Goal: Transaction & Acquisition: Purchase product/service

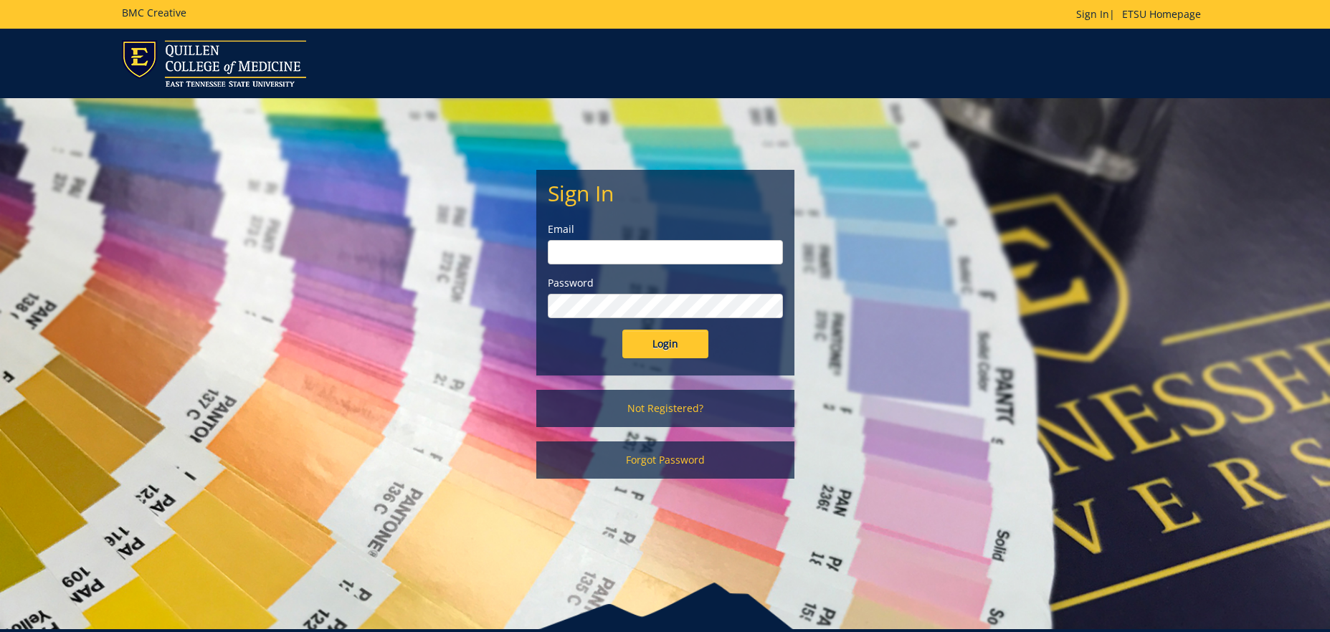
click at [622, 251] on input "email" at bounding box center [665, 252] width 235 height 24
click at [623, 251] on input "email" at bounding box center [665, 252] width 235 height 24
click at [666, 256] on input "email" at bounding box center [665, 252] width 235 height 24
type input "[PERSON_NAME][EMAIL_ADDRESS][DOMAIN_NAME]"
click at [622, 330] on input "Login" at bounding box center [665, 344] width 86 height 29
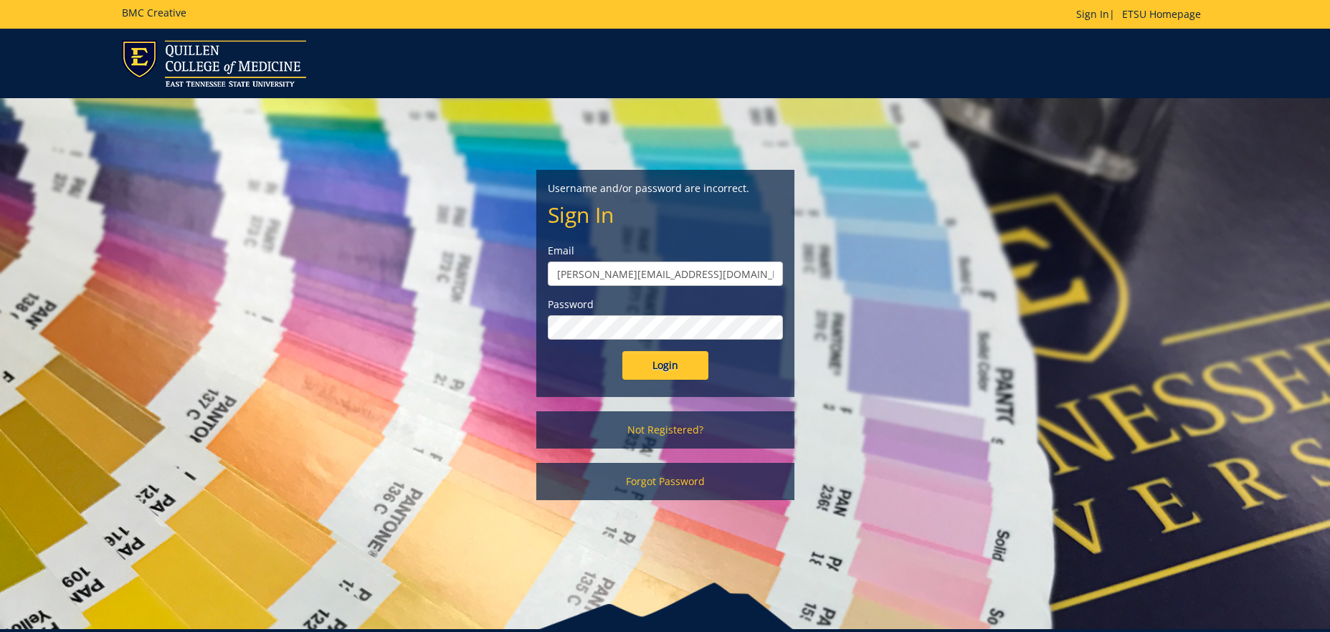
click at [622, 351] on input "Login" at bounding box center [665, 365] width 86 height 29
click at [649, 479] on link "Forgot Password" at bounding box center [665, 481] width 258 height 37
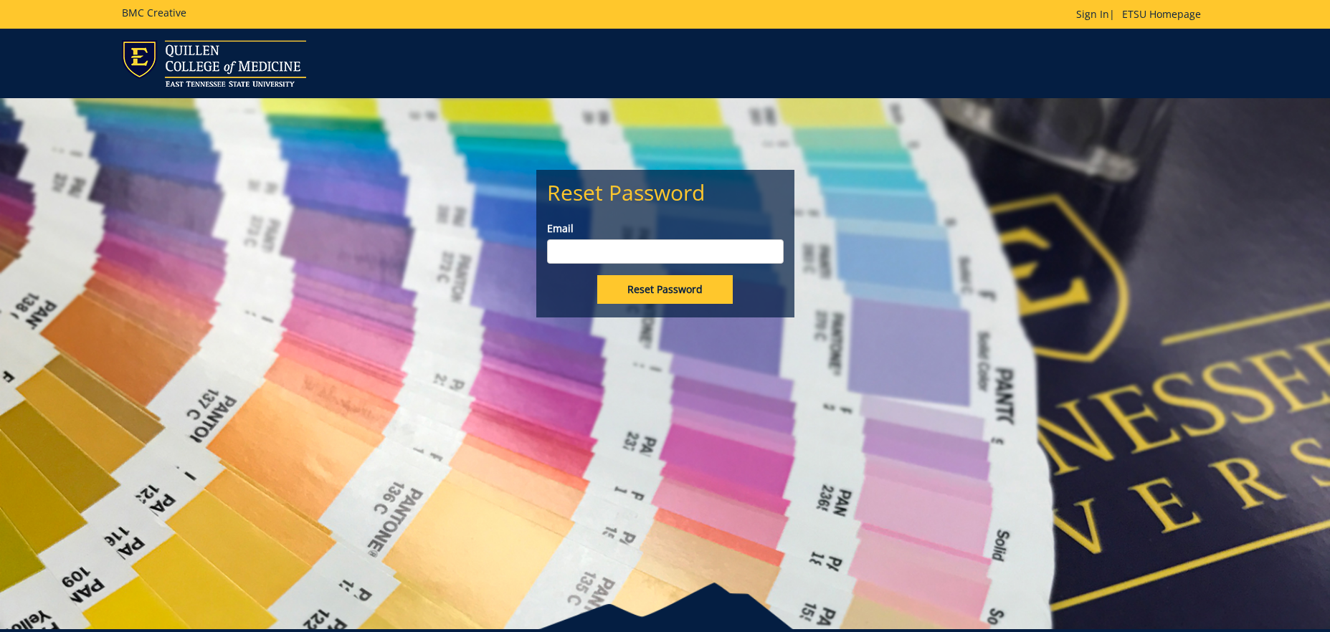
click at [631, 255] on input "Email" at bounding box center [665, 251] width 237 height 24
type input "clamon@etsu.edu"
click at [639, 289] on input "Reset Password" at bounding box center [664, 289] width 135 height 29
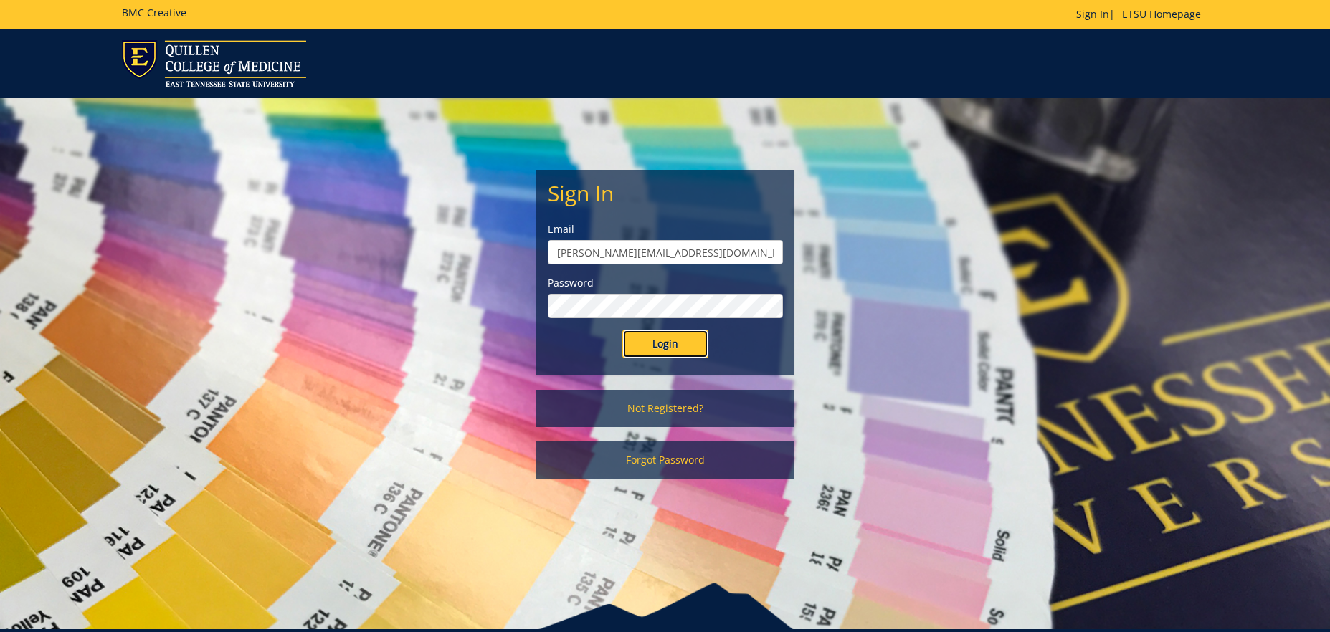
click at [688, 343] on input "Login" at bounding box center [665, 344] width 86 height 29
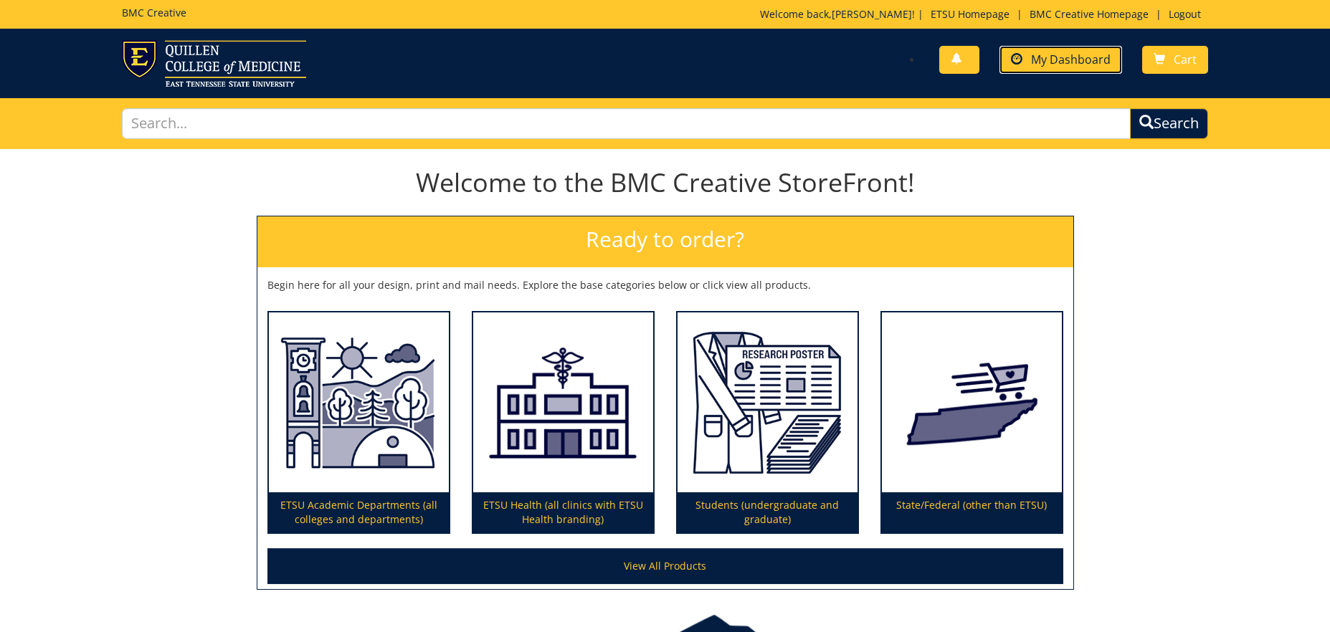
click at [1050, 61] on span "My Dashboard" at bounding box center [1071, 60] width 80 height 16
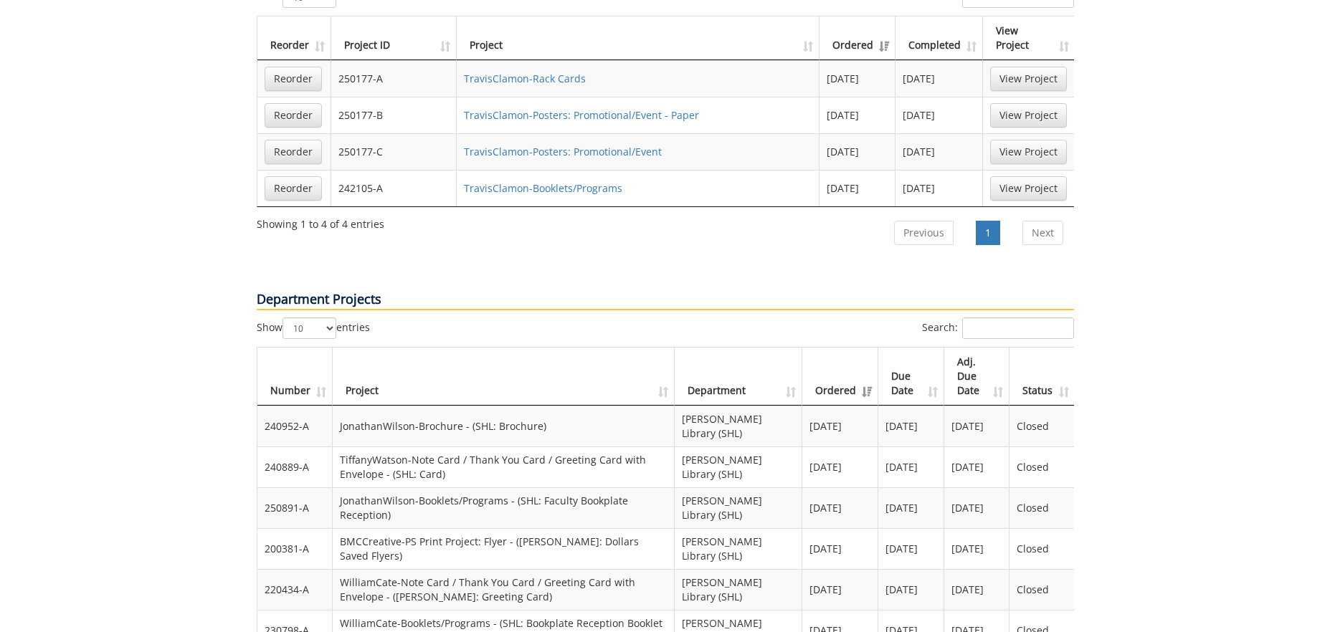
scroll to position [715, 0]
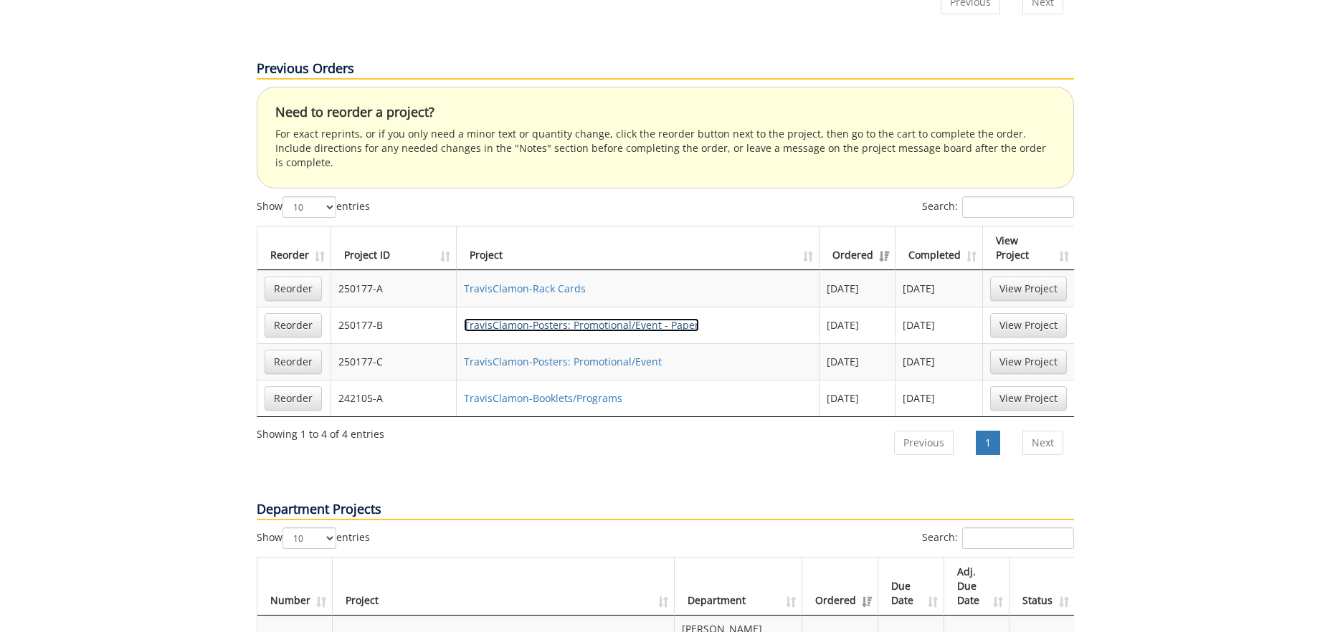
click at [619, 318] on link "TravisClamon-Posters: Promotional/Event - Paper" at bounding box center [581, 325] width 235 height 14
click at [648, 355] on link "TravisClamon-Posters: Promotional/Event" at bounding box center [563, 362] width 198 height 14
click at [579, 380] on td "TravisClamon-Booklets/Programs" at bounding box center [638, 398] width 363 height 37
click at [579, 391] on link "TravisClamon-Booklets/Programs" at bounding box center [543, 398] width 158 height 14
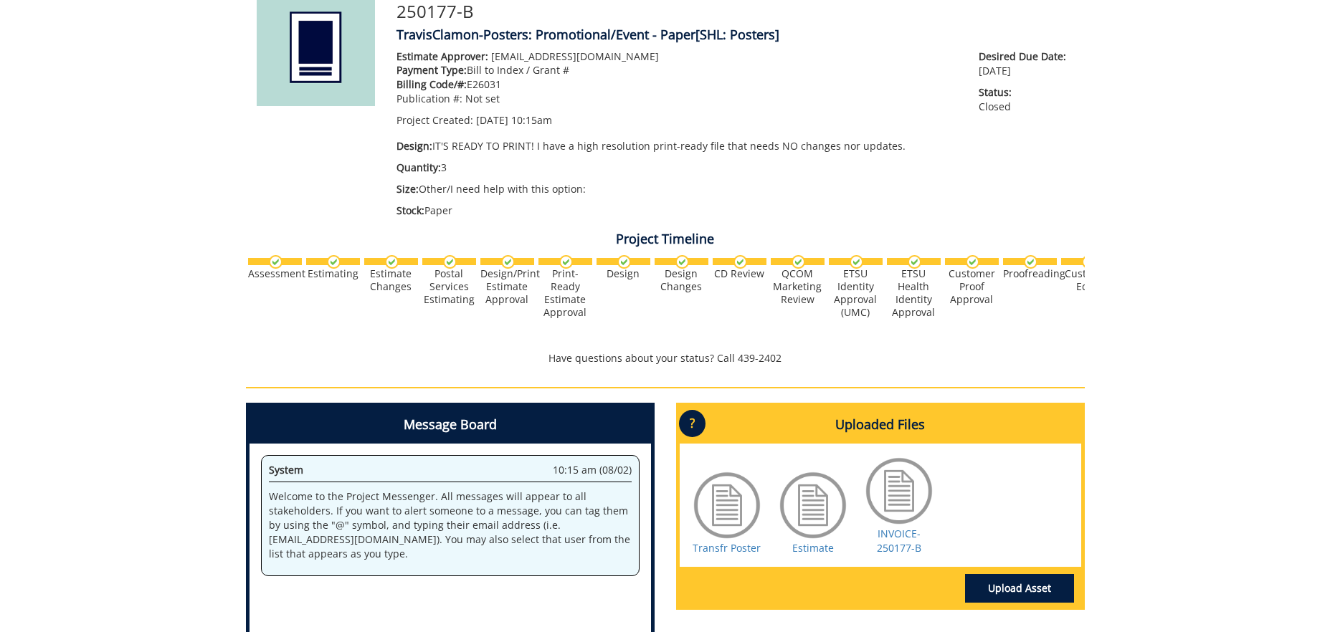
scroll to position [116, 0]
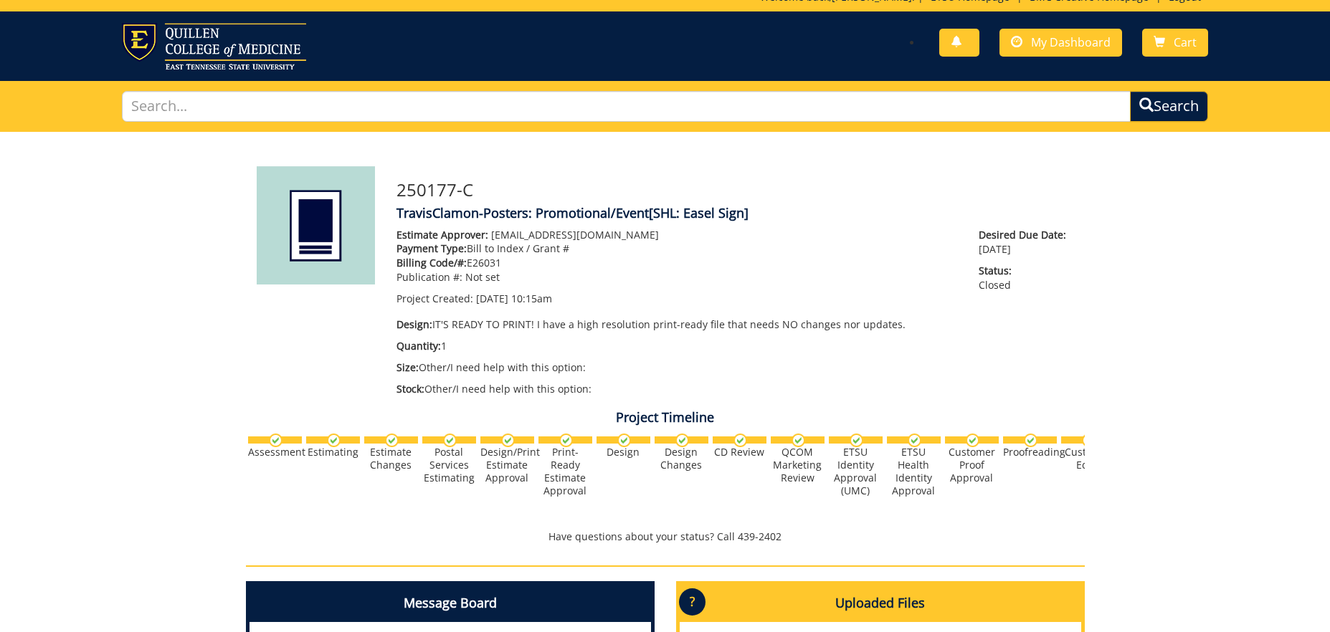
scroll to position [27, 0]
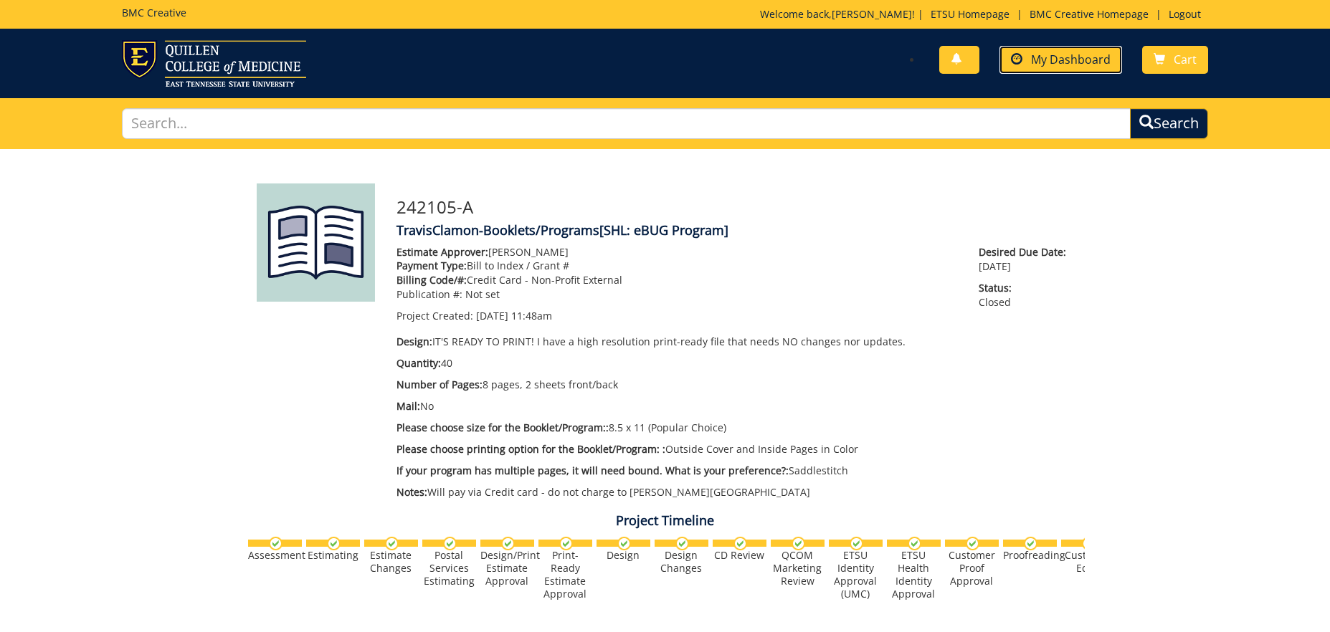
click at [1069, 61] on span "My Dashboard" at bounding box center [1071, 60] width 80 height 16
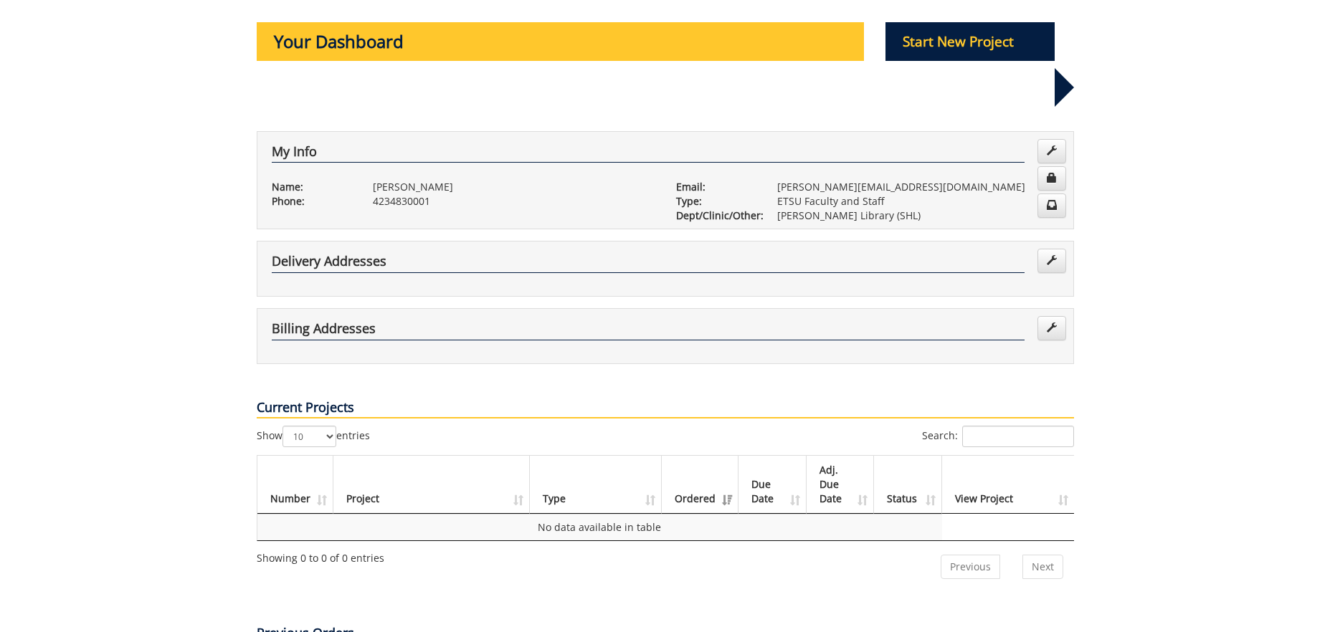
scroll to position [97, 0]
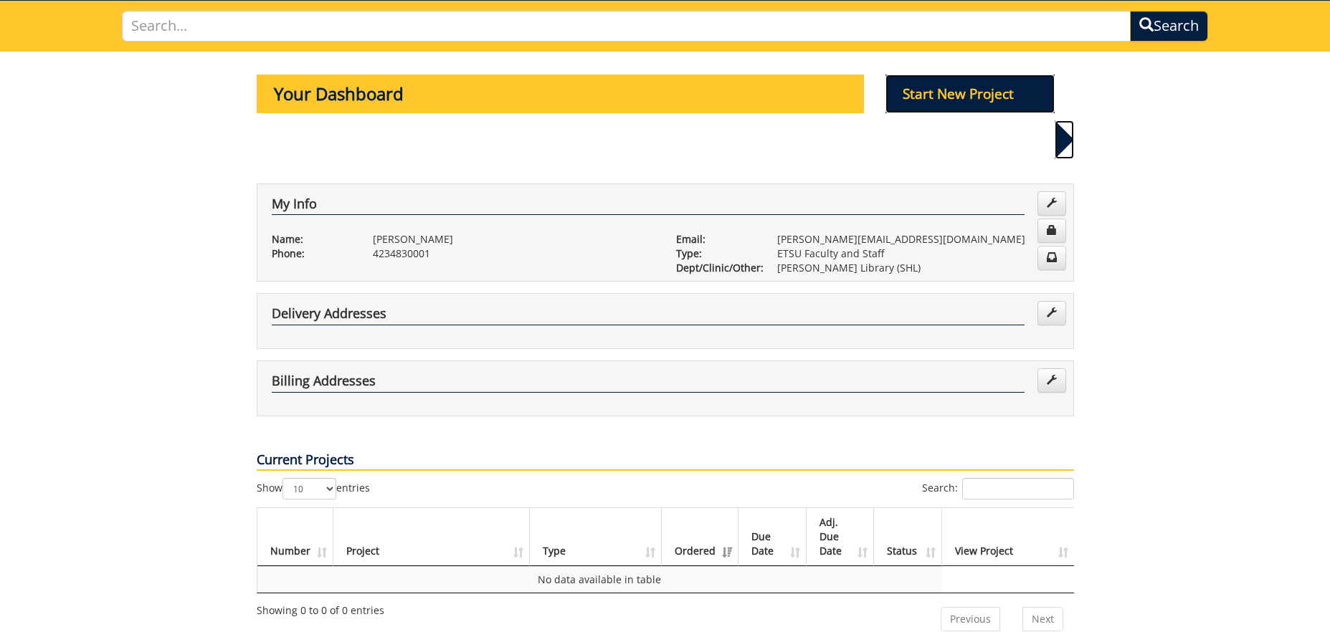
click at [937, 92] on p "Start New Project" at bounding box center [969, 94] width 169 height 39
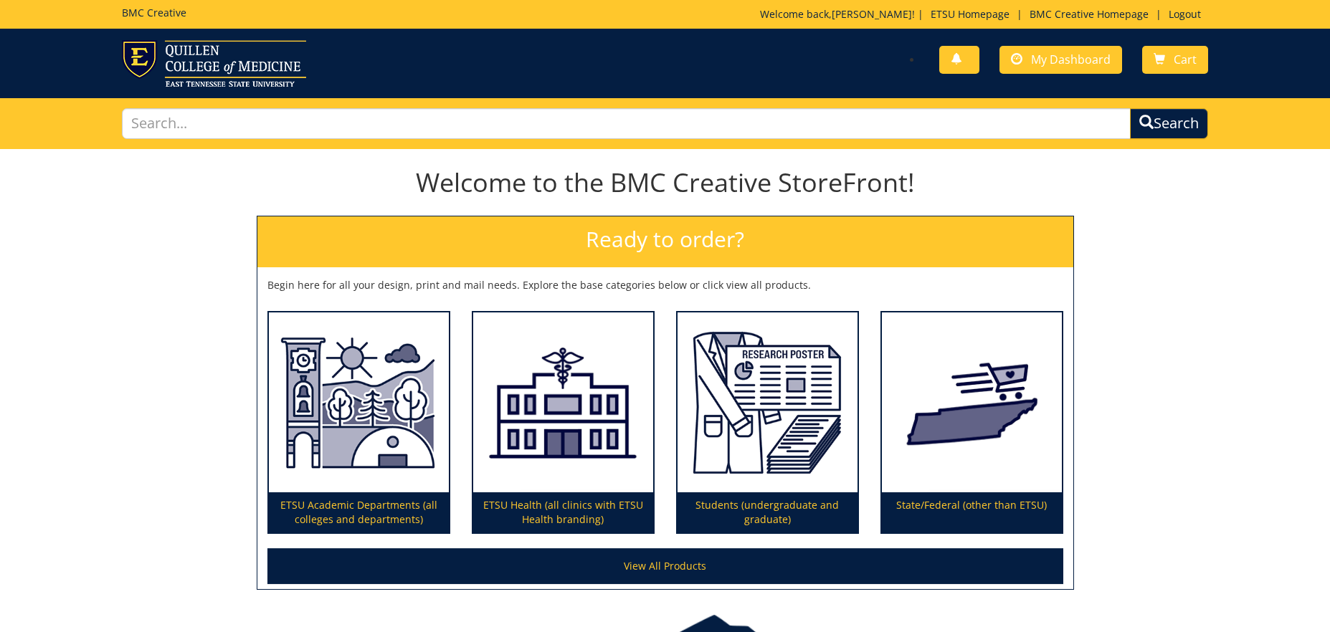
scroll to position [42, 0]
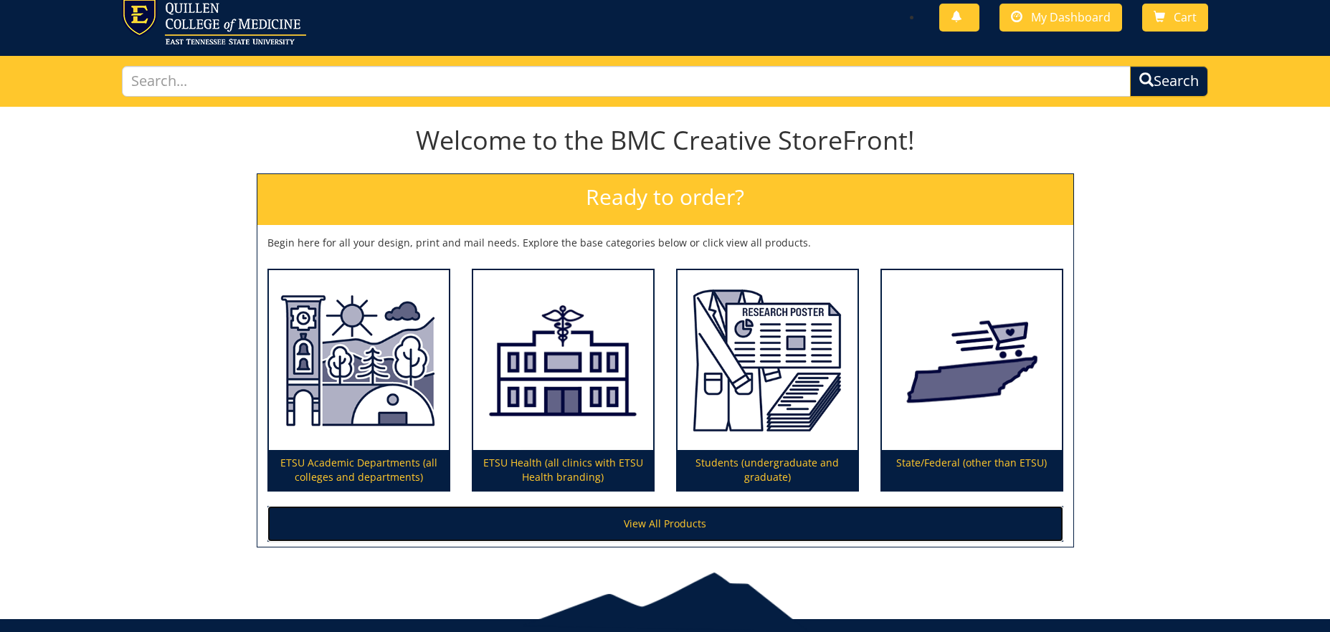
click at [686, 526] on link "View All Products" at bounding box center [665, 524] width 796 height 36
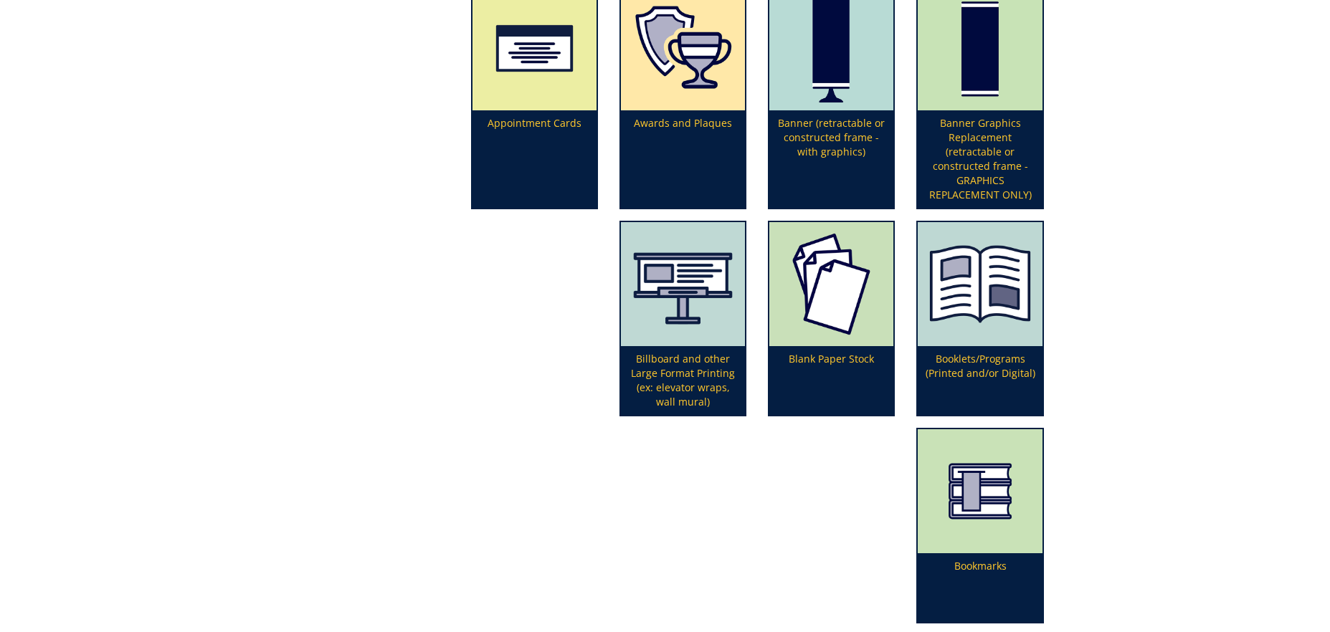
scroll to position [466, 0]
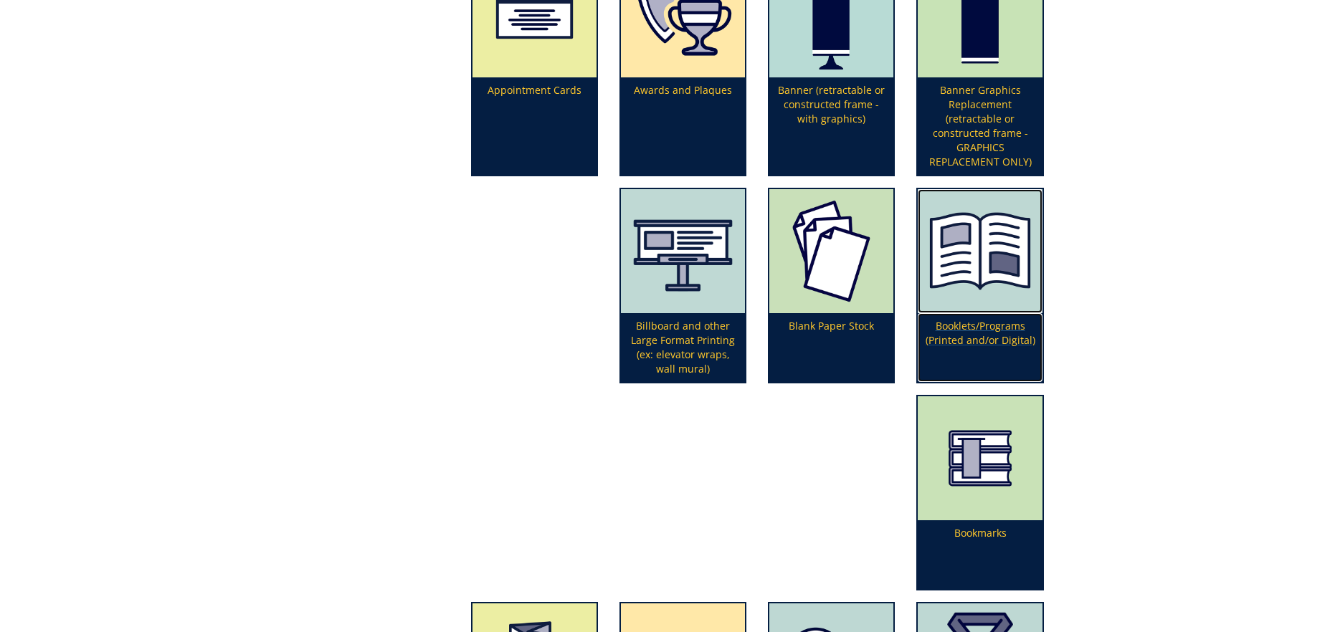
click at [917, 299] on img at bounding box center [979, 251] width 124 height 124
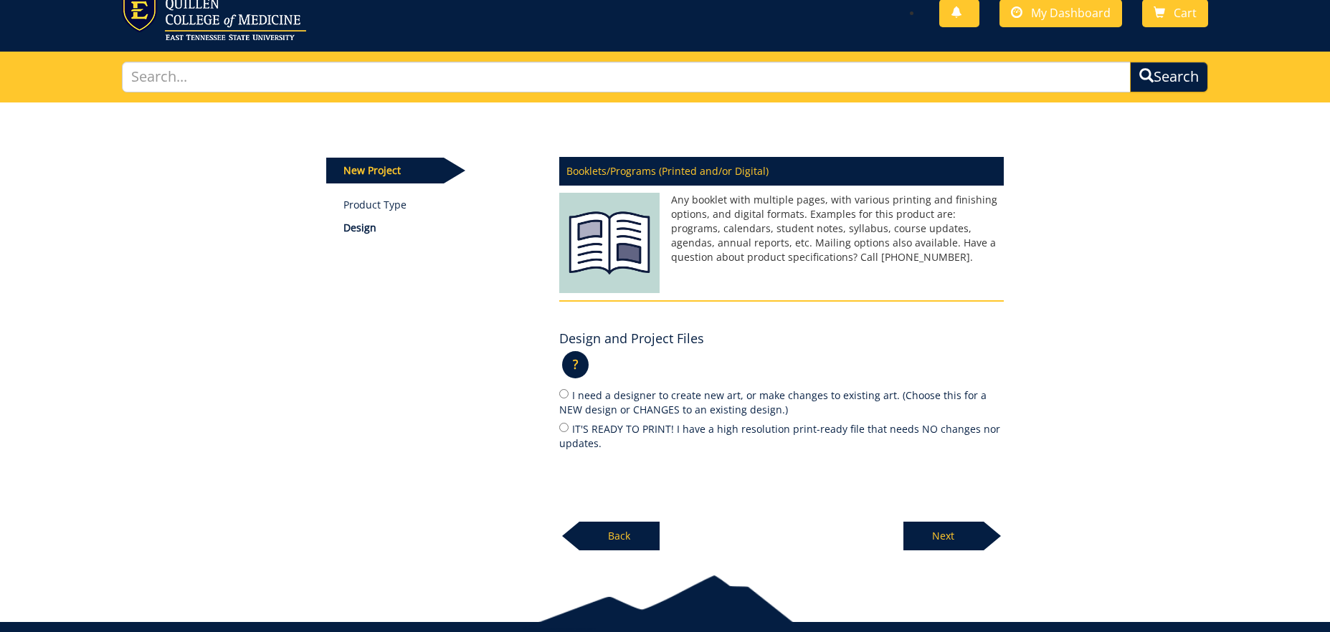
scroll to position [96, 0]
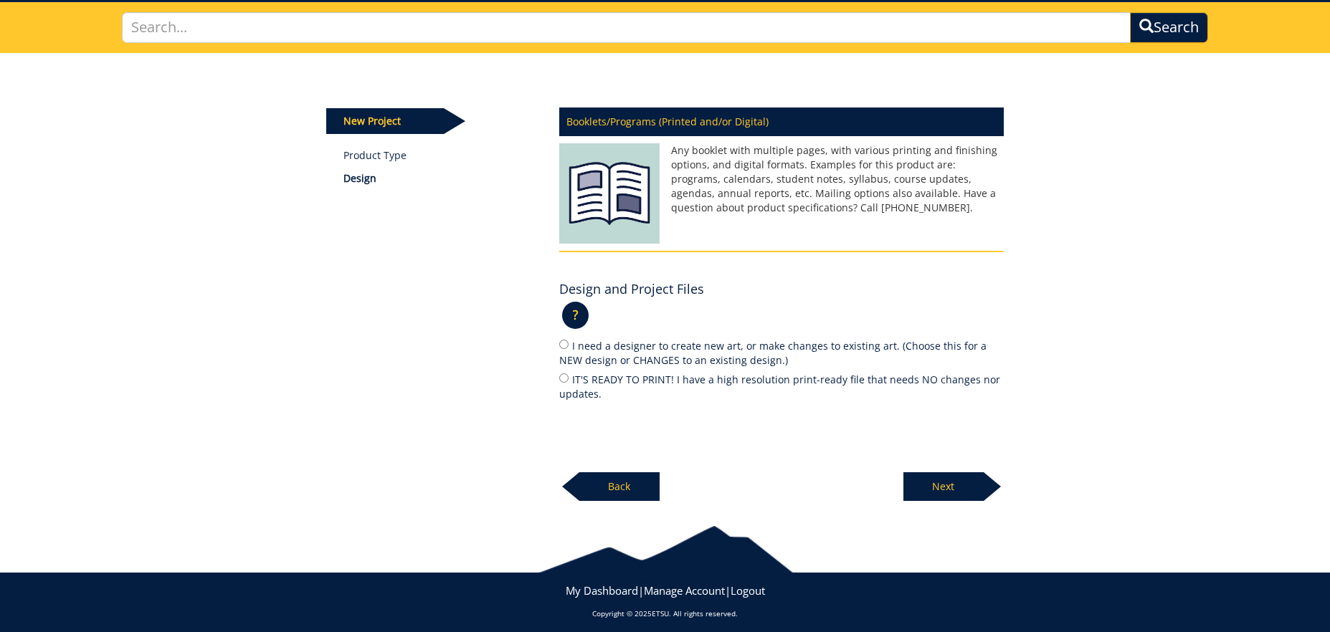
click at [569, 388] on label "IT'S READY TO PRINT! I have a high resolution print-ready file that needs NO ch…" at bounding box center [781, 386] width 444 height 30
click at [568, 383] on input "IT'S READY TO PRINT! I have a high resolution print-ready file that needs NO ch…" at bounding box center [563, 377] width 9 height 9
radio input "true"
click at [934, 490] on p "Next" at bounding box center [943, 486] width 80 height 29
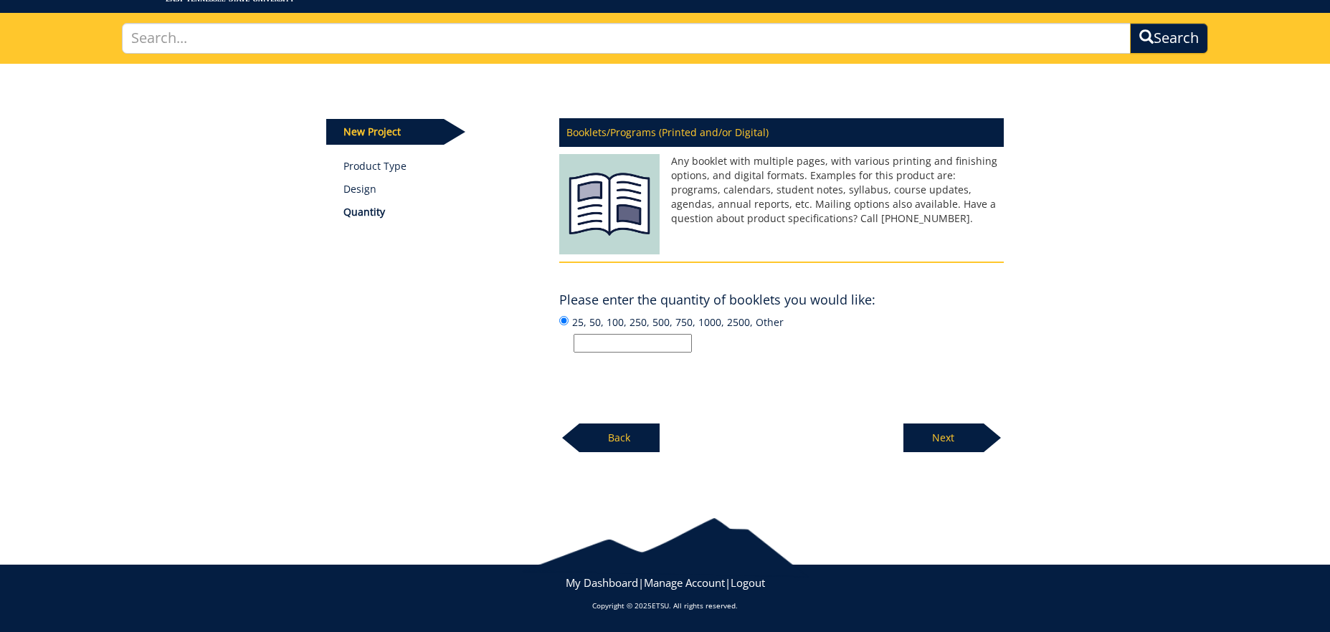
click at [677, 348] on input "25, 50, 100, 250, 500, 750, 1000, 2500, Other" at bounding box center [632, 343] width 118 height 19
type input "60"
click at [834, 363] on div "Booklets/Programs (Printed and/or Digital) Any booklet with multiple pages, wit…" at bounding box center [781, 281] width 466 height 343
click at [929, 444] on p "Next" at bounding box center [943, 438] width 80 height 29
click at [610, 345] on input "Enter the number of pages or "Not Sure":" at bounding box center [632, 343] width 118 height 19
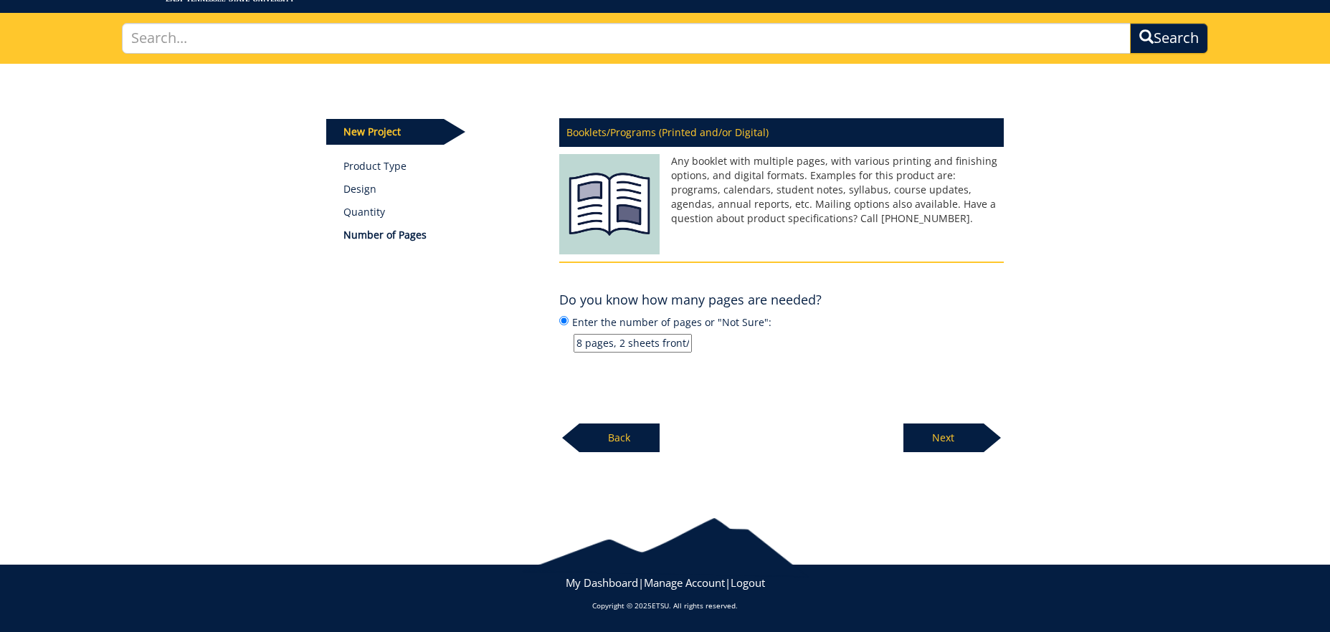
scroll to position [0, 9]
type input "8 pages, 2 sheets front/back"
click at [938, 443] on p "Next" at bounding box center [943, 438] width 80 height 29
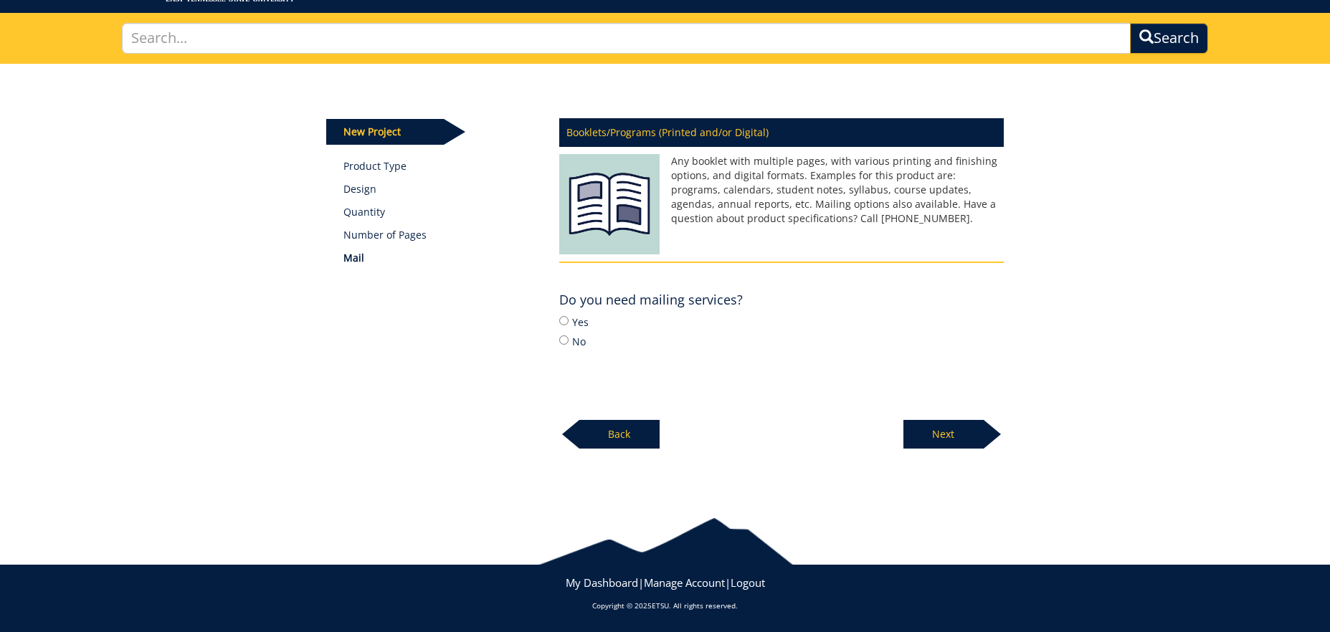
click at [573, 343] on label "No" at bounding box center [781, 341] width 444 height 16
click at [568, 343] on input "No" at bounding box center [563, 339] width 9 height 9
radio input "true"
click at [966, 443] on p "Next" at bounding box center [943, 434] width 80 height 29
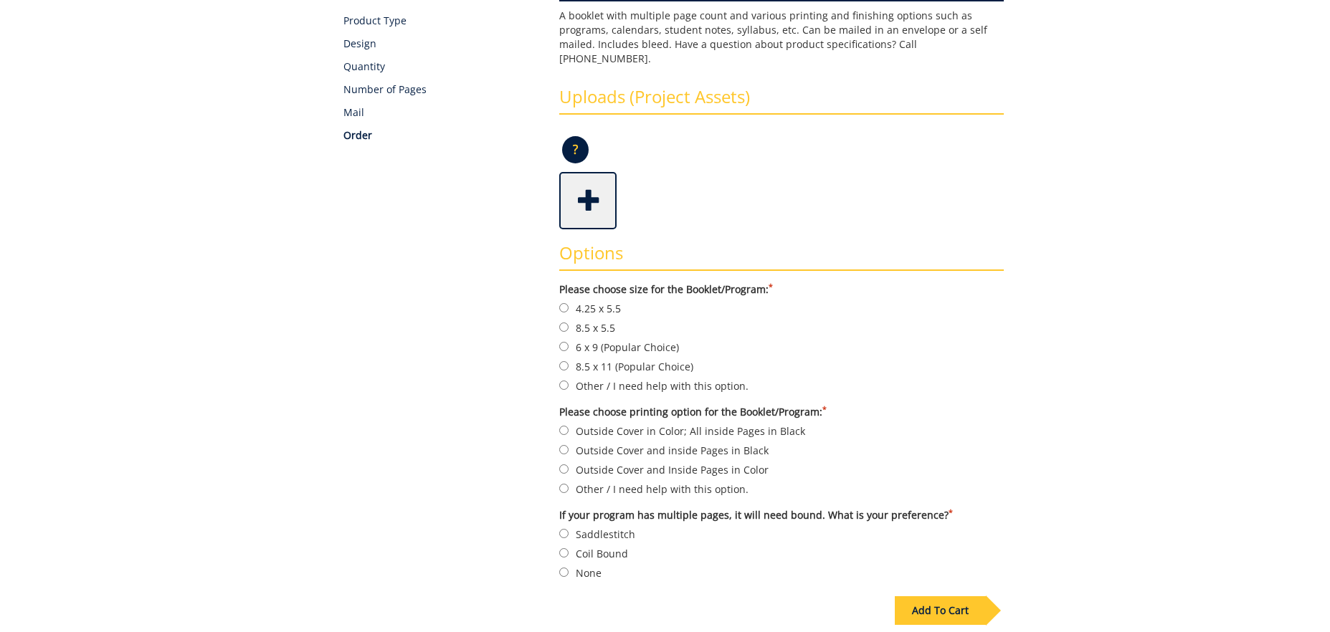
scroll to position [241, 0]
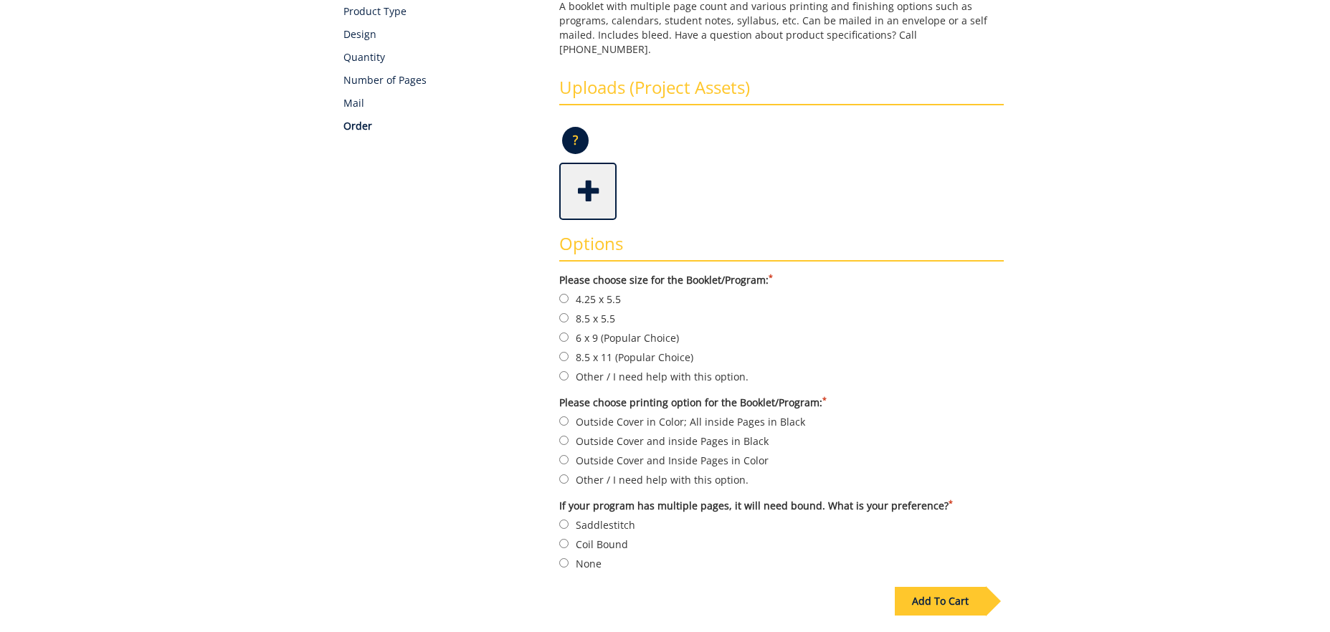
click at [668, 330] on label "6 x 9 (Popular Choice)" at bounding box center [781, 338] width 444 height 16
click at [568, 333] on input "6 x 9 (Popular Choice)" at bounding box center [563, 337] width 9 height 9
radio input "true"
click at [673, 349] on label "8.5 x 11 (Popular Choice)" at bounding box center [781, 357] width 444 height 16
click at [568, 352] on input "8.5 x 11 (Popular Choice)" at bounding box center [563, 356] width 9 height 9
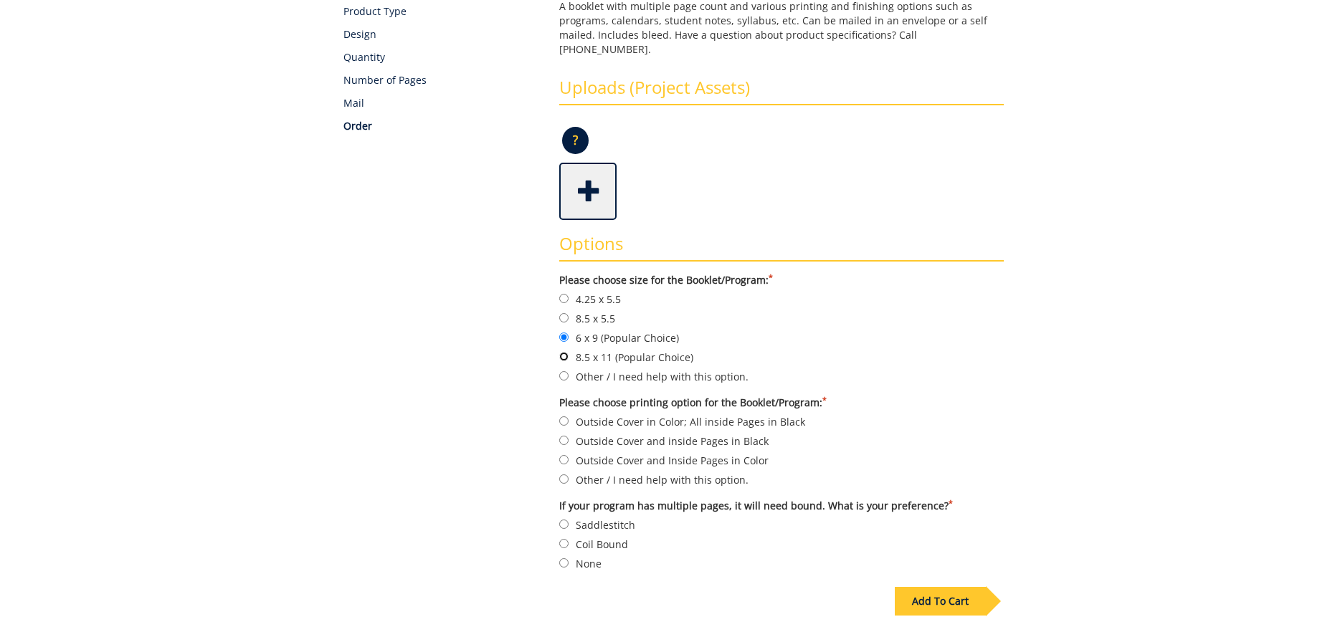
radio input "true"
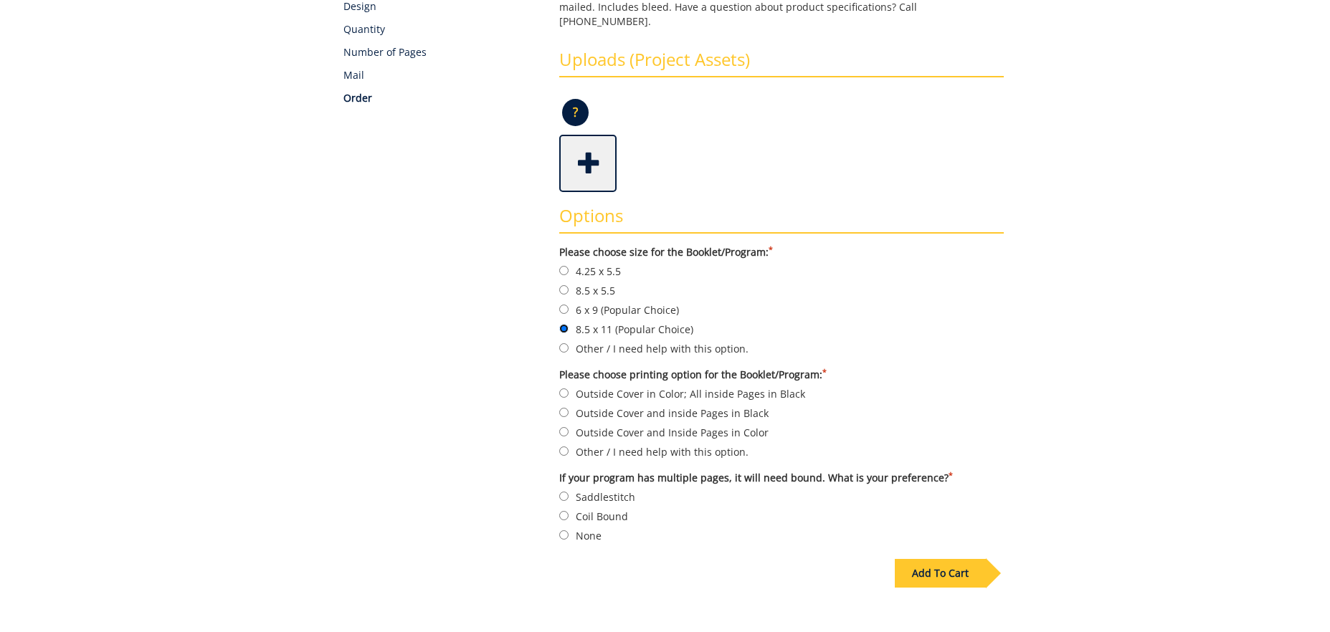
scroll to position [287, 0]
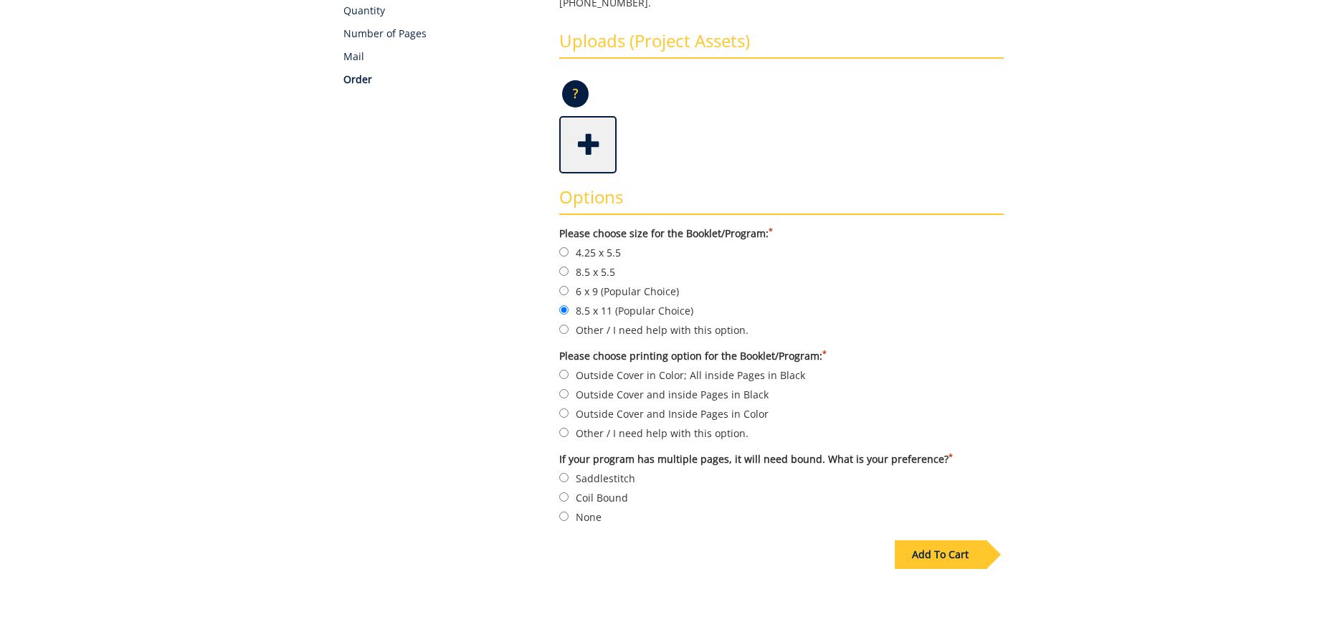
click at [740, 406] on label "Outside Cover and Inside Pages in Color" at bounding box center [781, 414] width 444 height 16
click at [568, 409] on input "Outside Cover and Inside Pages in Color" at bounding box center [563, 413] width 9 height 9
radio input "true"
click at [619, 470] on label "Saddlestitch" at bounding box center [781, 478] width 444 height 16
click at [568, 473] on input "Saddlestitch" at bounding box center [563, 477] width 9 height 9
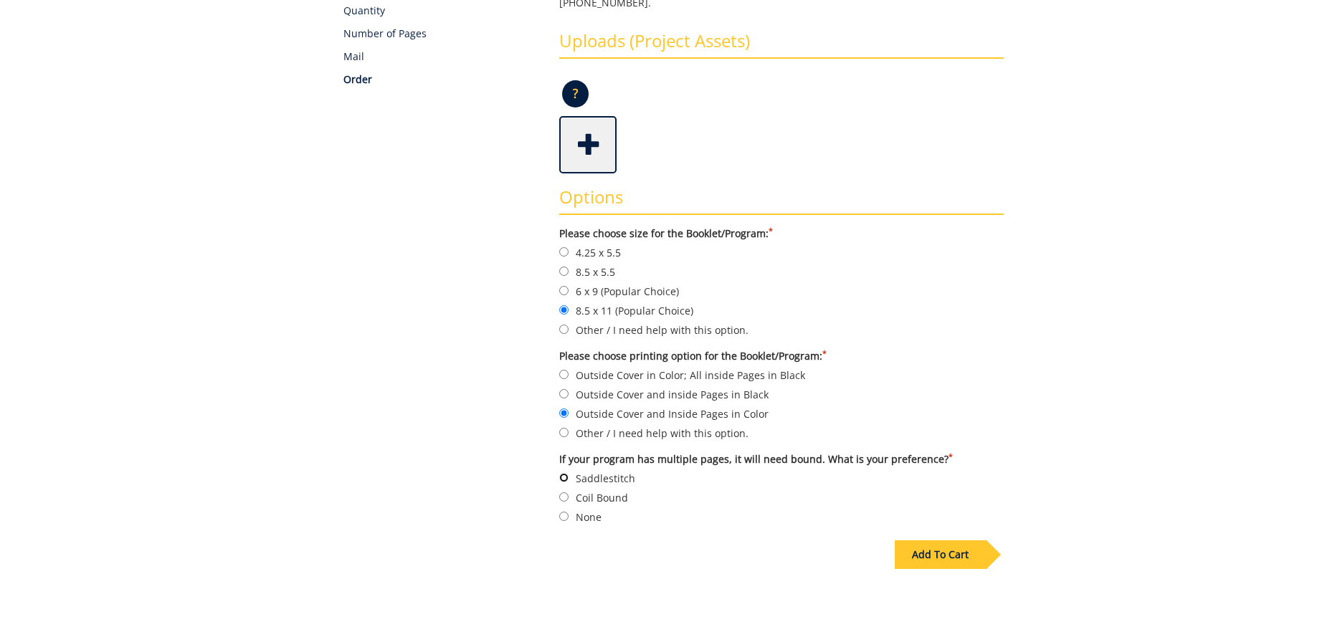
radio input "true"
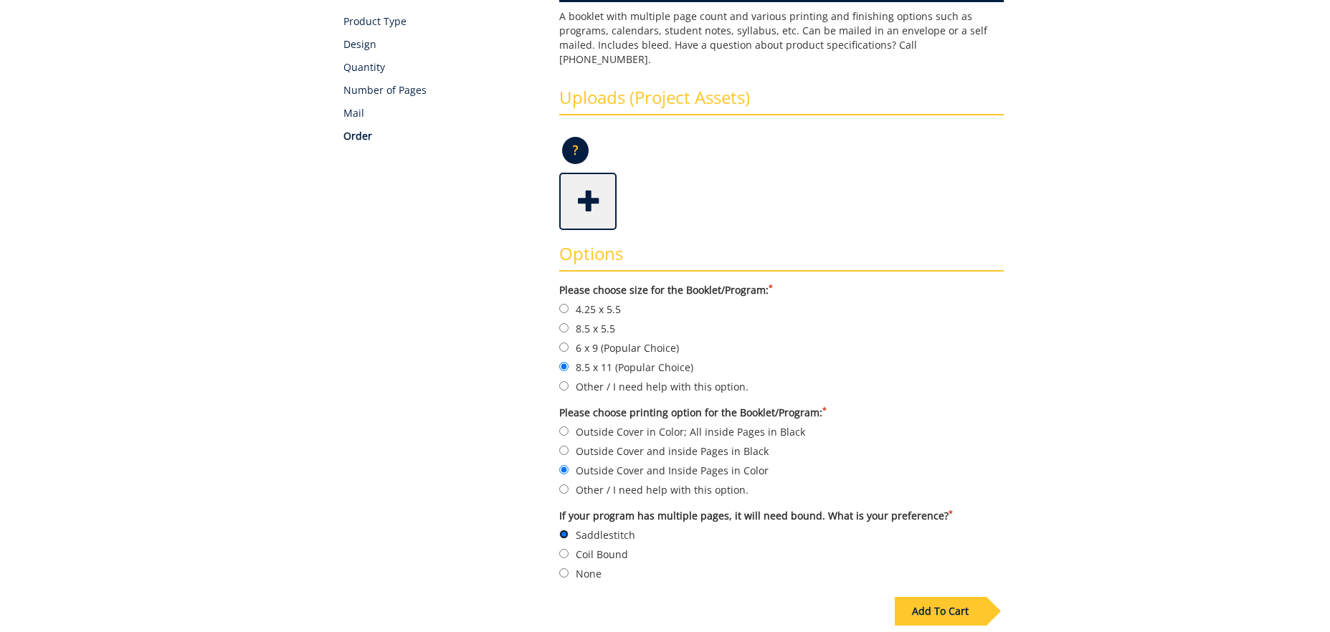
scroll to position [114, 0]
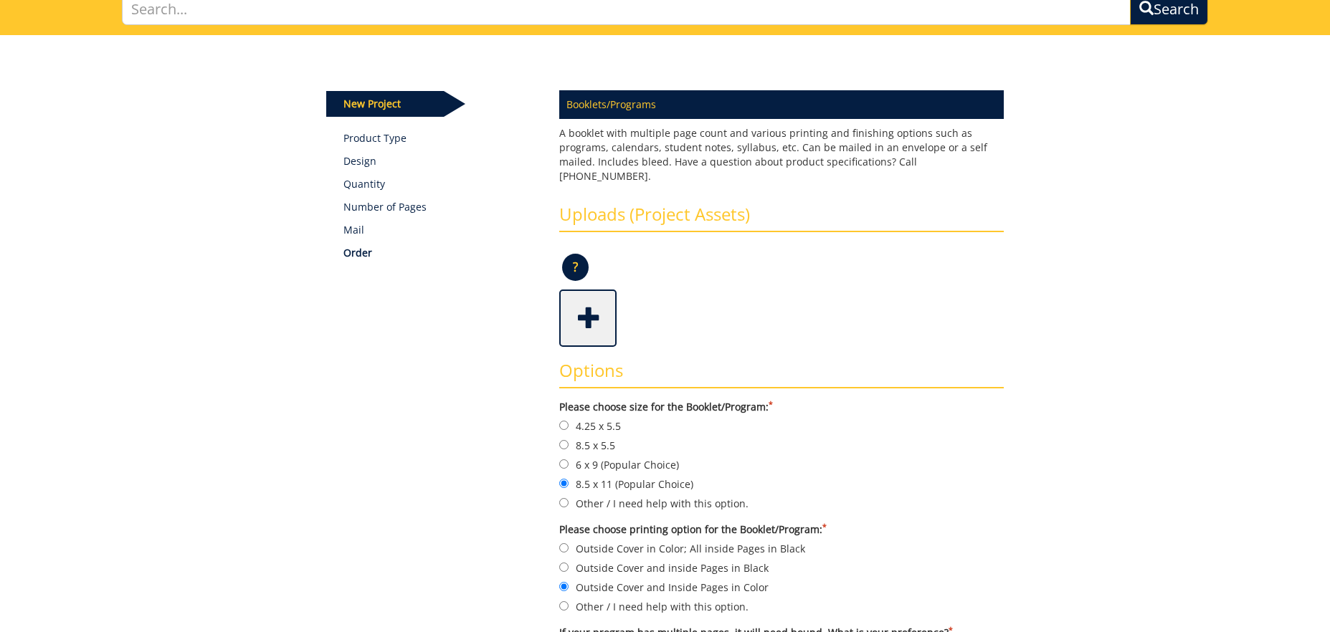
click at [606, 314] on span at bounding box center [589, 317] width 57 height 50
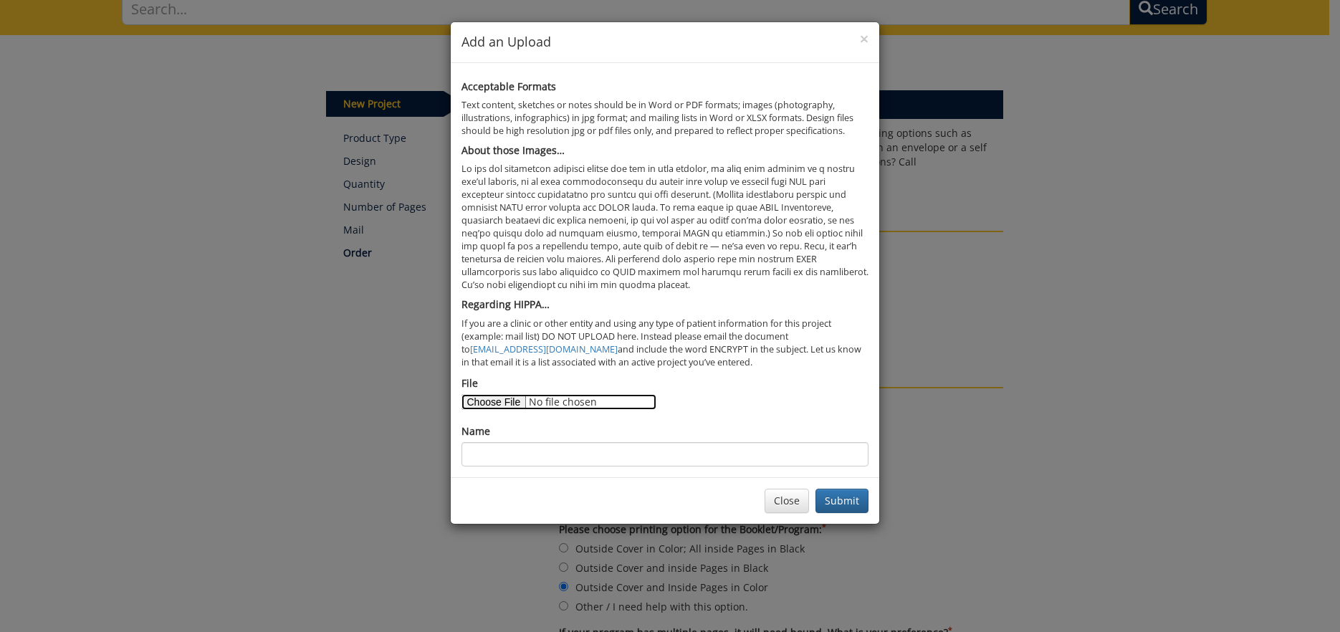
click at [469, 401] on input "File" at bounding box center [559, 402] width 195 height 16
type input "C:\fakepath\eBUG 2025 Program with bleed.pdf"
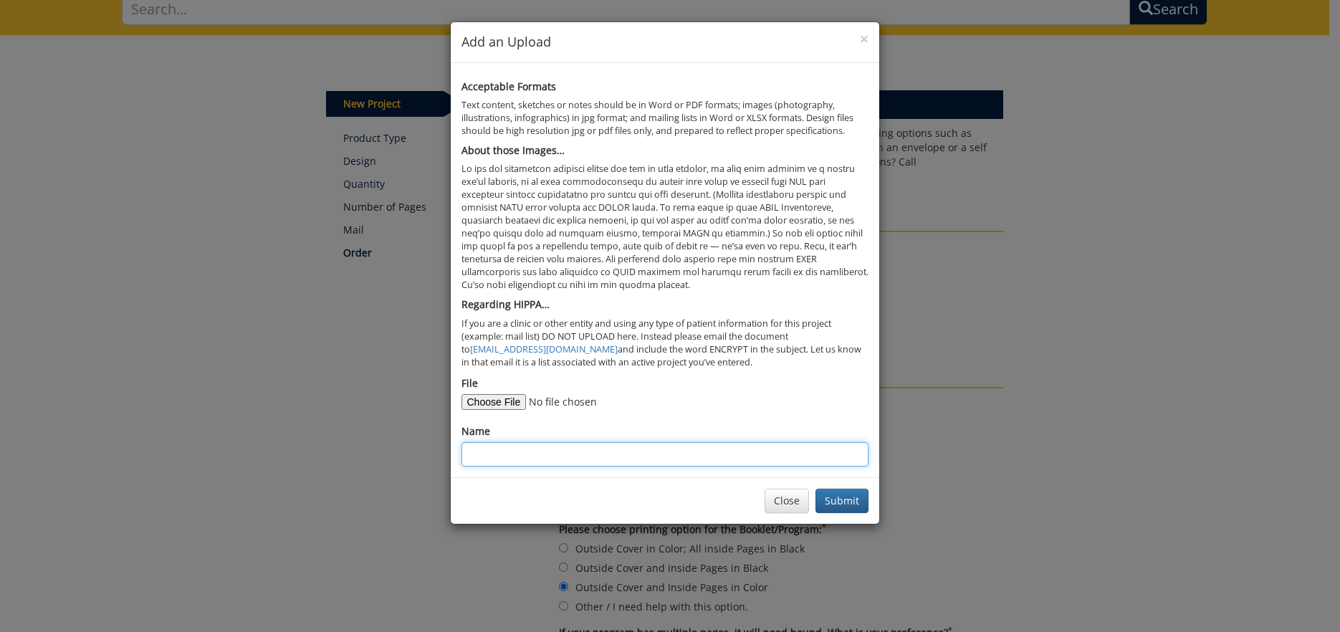
click at [728, 459] on input "Name" at bounding box center [665, 454] width 407 height 24
type input "Brochure"
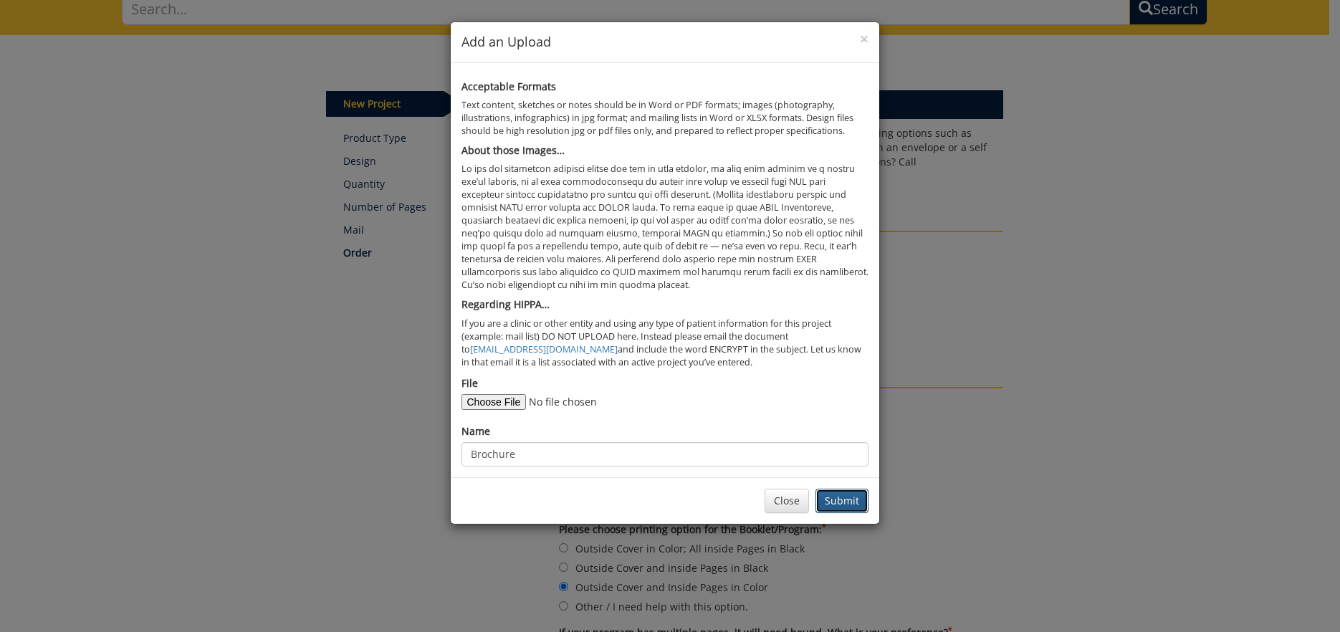
click at [866, 500] on button "Submit" at bounding box center [842, 501] width 53 height 24
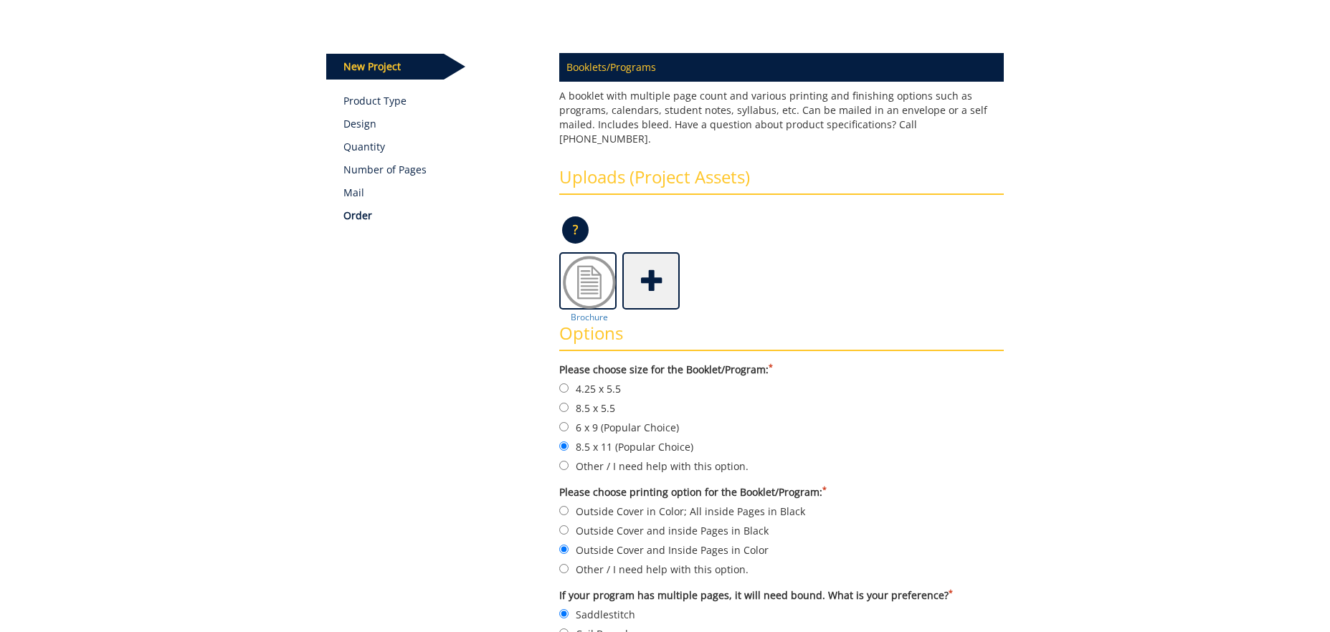
scroll to position [361, 0]
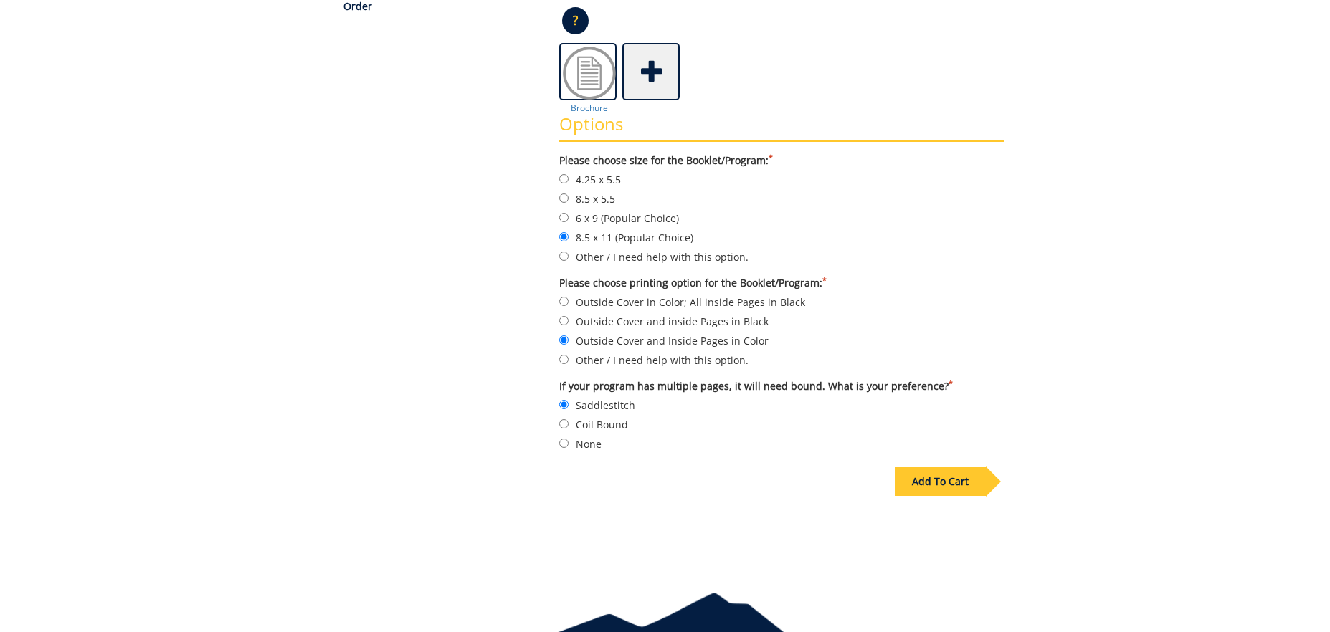
click at [955, 475] on div "Add To Cart" at bounding box center [940, 481] width 91 height 29
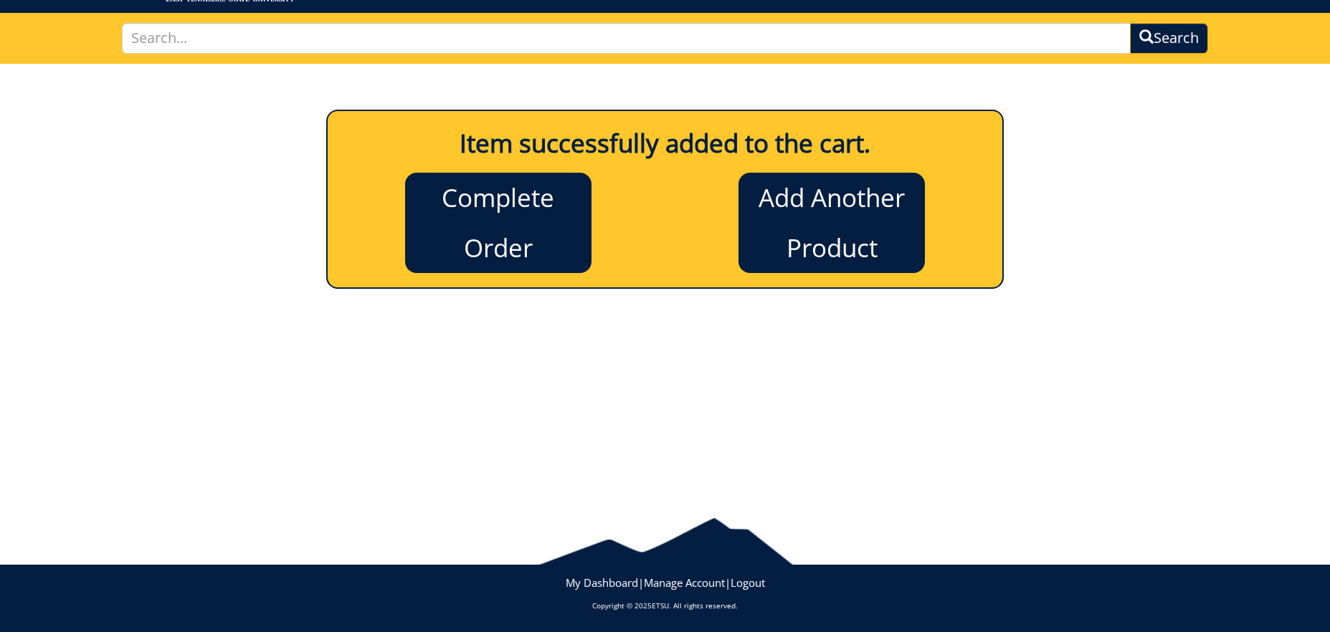
scroll to position [85, 0]
click at [490, 228] on link "Complete Order" at bounding box center [498, 223] width 186 height 100
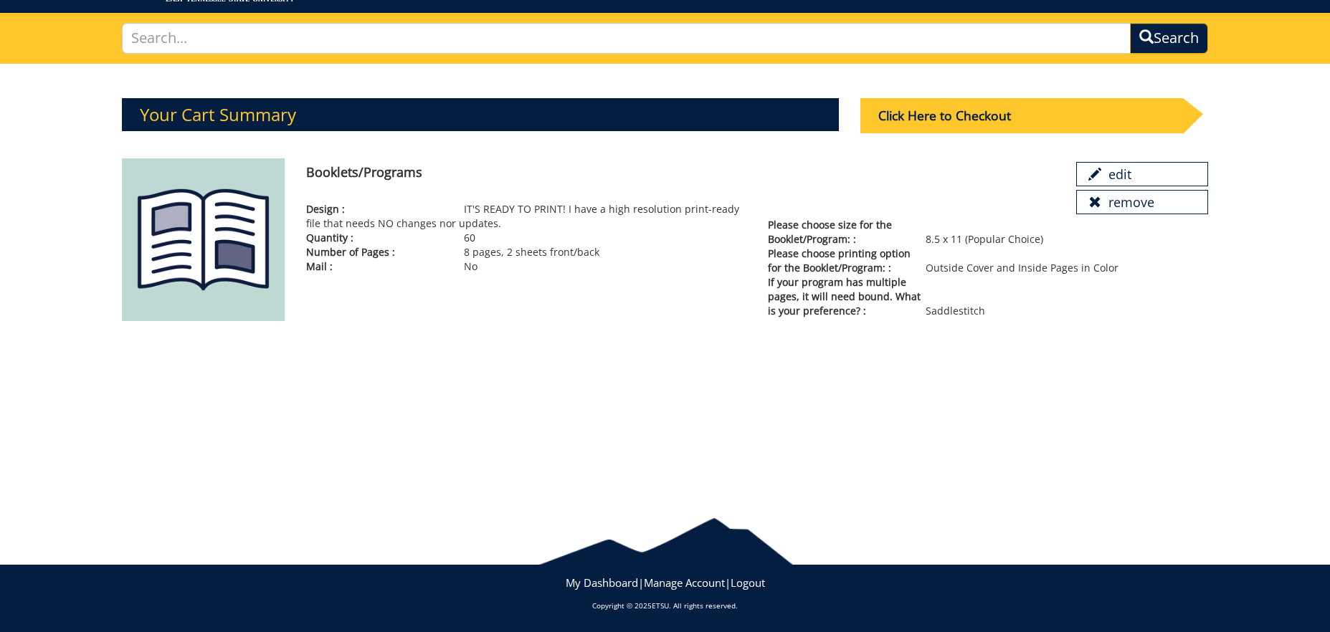
scroll to position [16, 0]
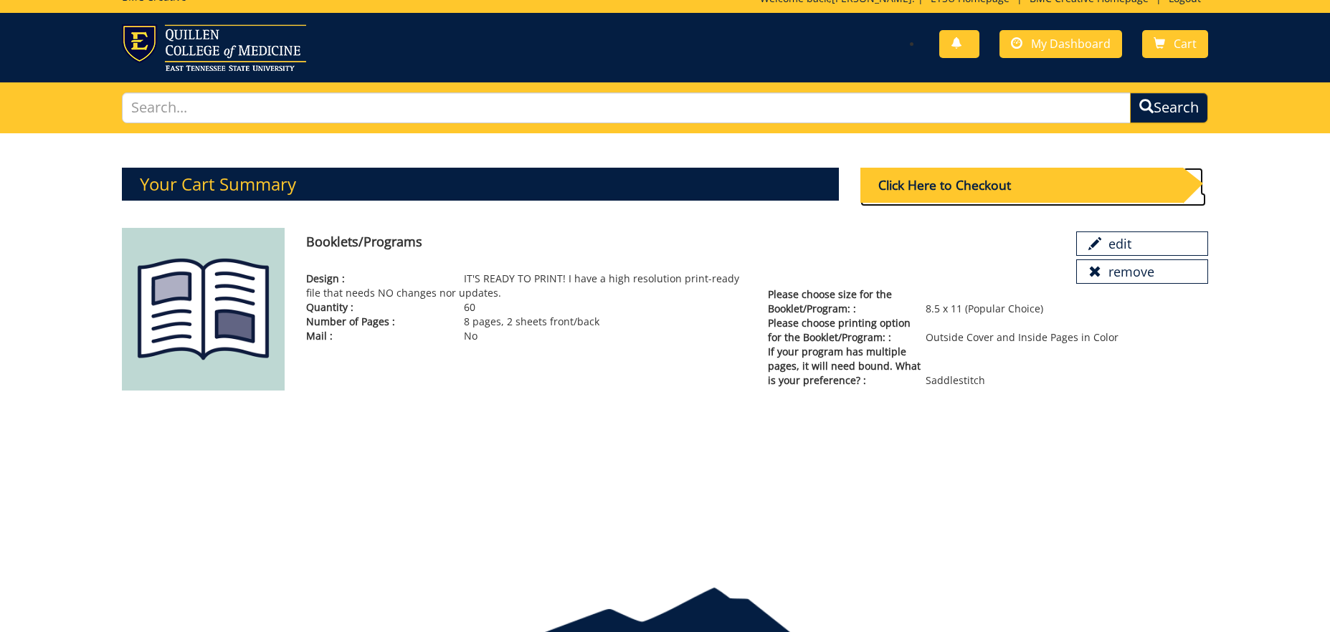
click at [983, 176] on div "Click Here to Checkout" at bounding box center [1021, 185] width 323 height 35
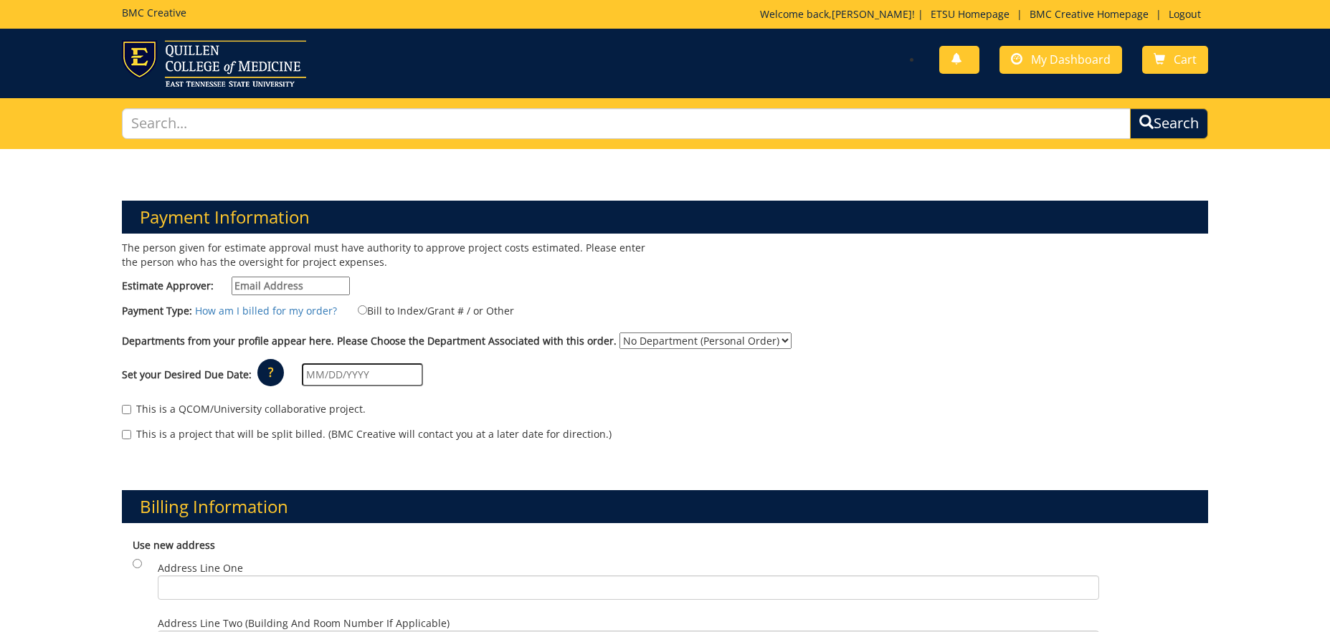
scroll to position [135, 0]
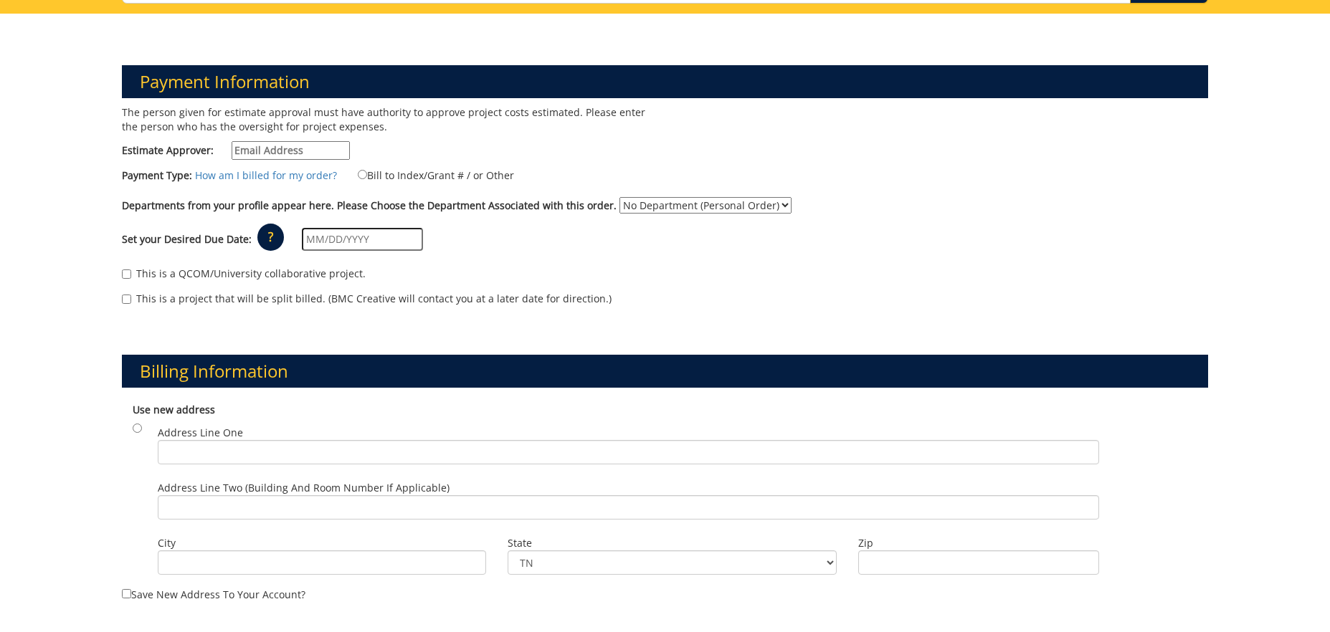
click at [310, 149] on input "Estimate Approver:" at bounding box center [291, 150] width 118 height 19
type input "clamon@etsu.edu"
click at [515, 152] on div "The person given for estimate approval must have authority to approve project c…" at bounding box center [388, 136] width 554 height 62
click option "No Department (Personal Order)" at bounding box center [0, 0] width 0 height 0
click at [386, 176] on label "Bill to Index/Grant # / or Other" at bounding box center [427, 175] width 174 height 16
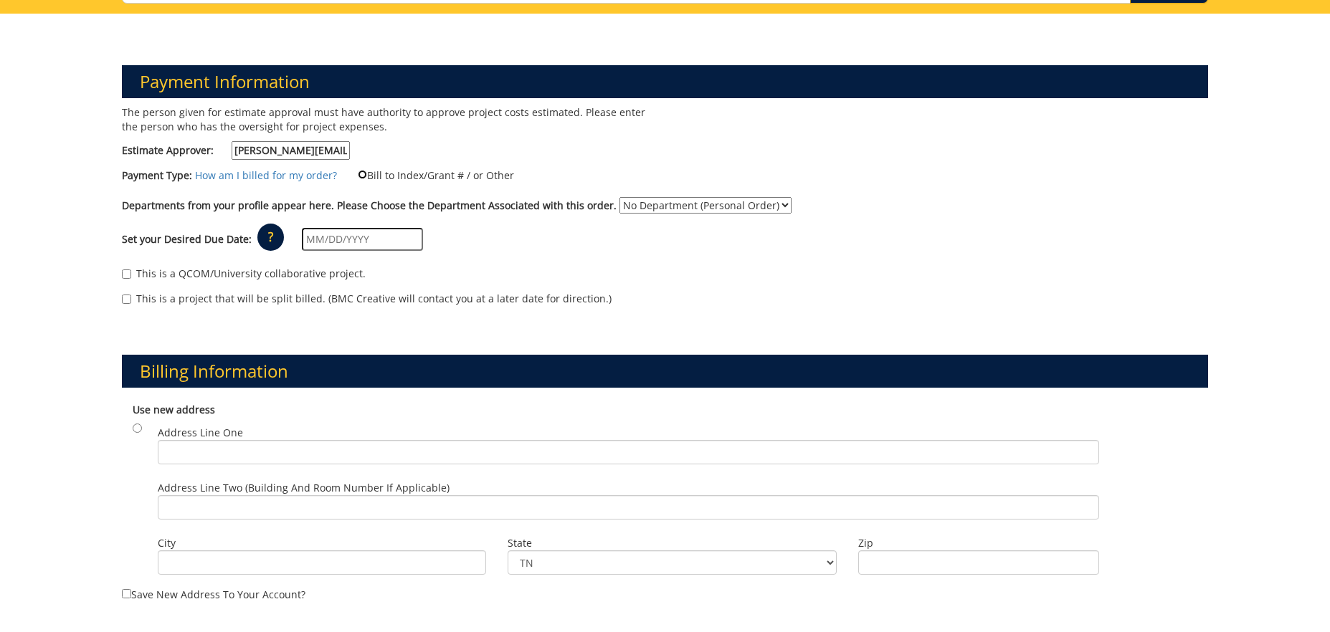
click at [367, 176] on input "Bill to Index/Grant # / or Other" at bounding box center [362, 174] width 9 height 9
radio input "true"
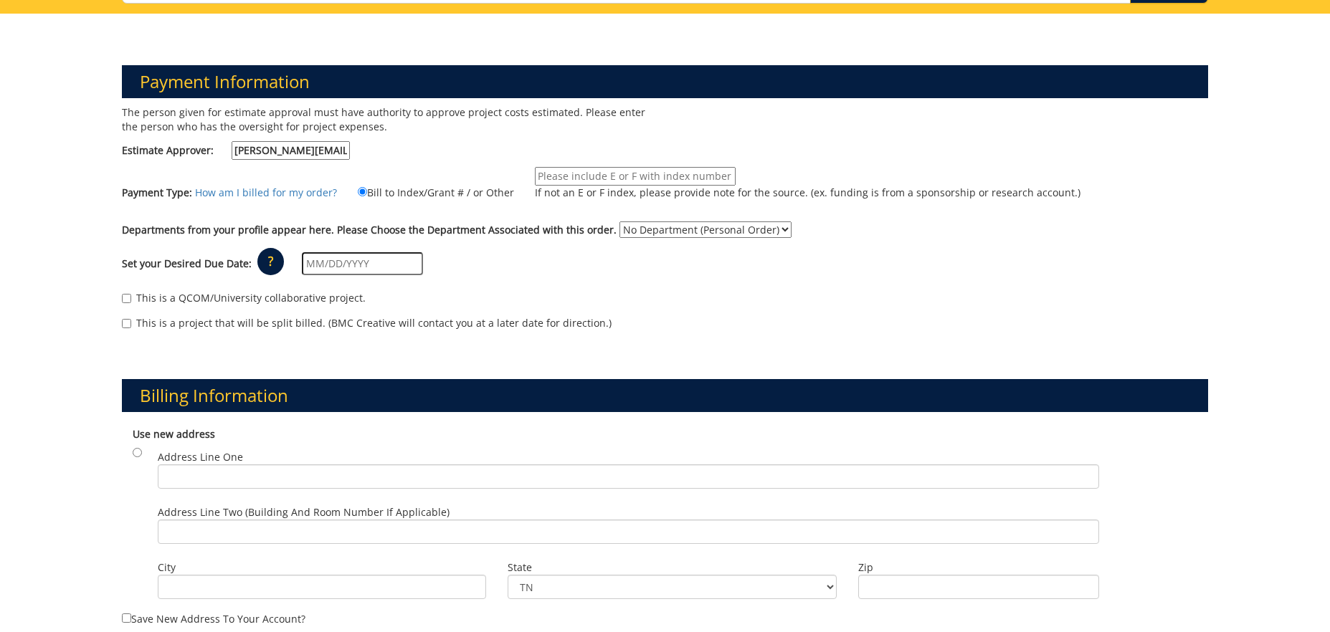
click at [406, 196] on label "Bill to Index/Grant # / or Other" at bounding box center [427, 192] width 174 height 16
click at [367, 196] on input "Bill to Index/Grant # / or Other" at bounding box center [362, 191] width 9 height 9
click at [290, 196] on link "How am I billed for my order?" at bounding box center [266, 193] width 142 height 14
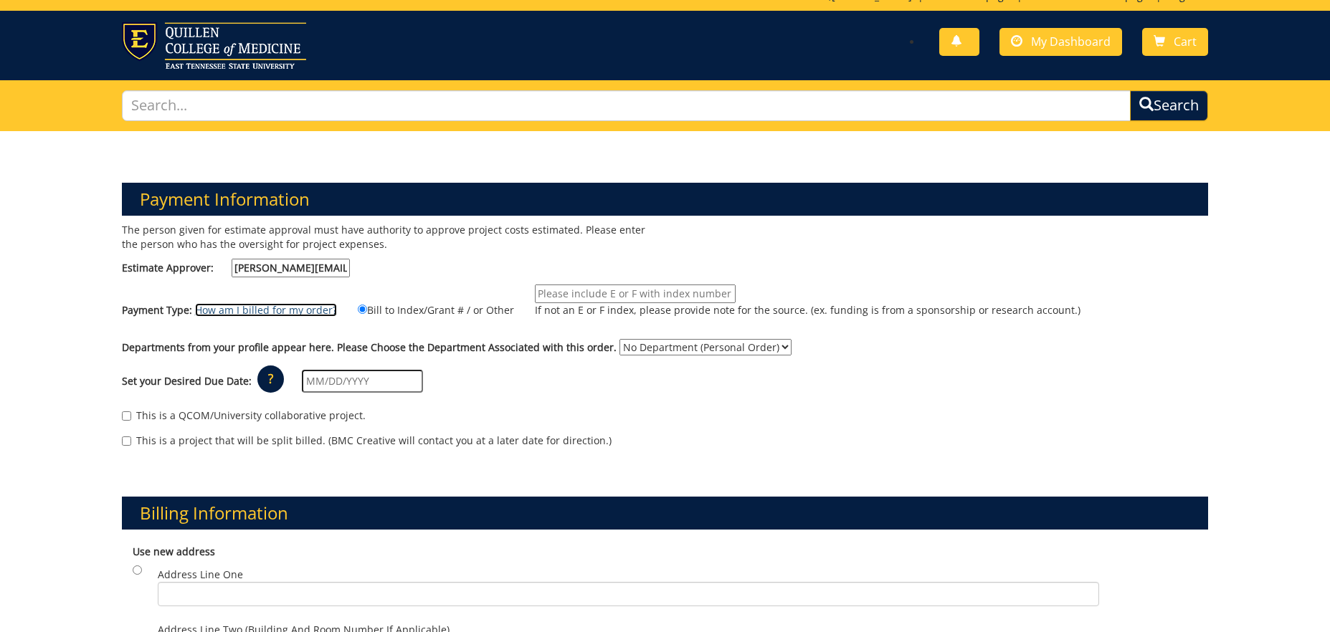
scroll to position [247, 0]
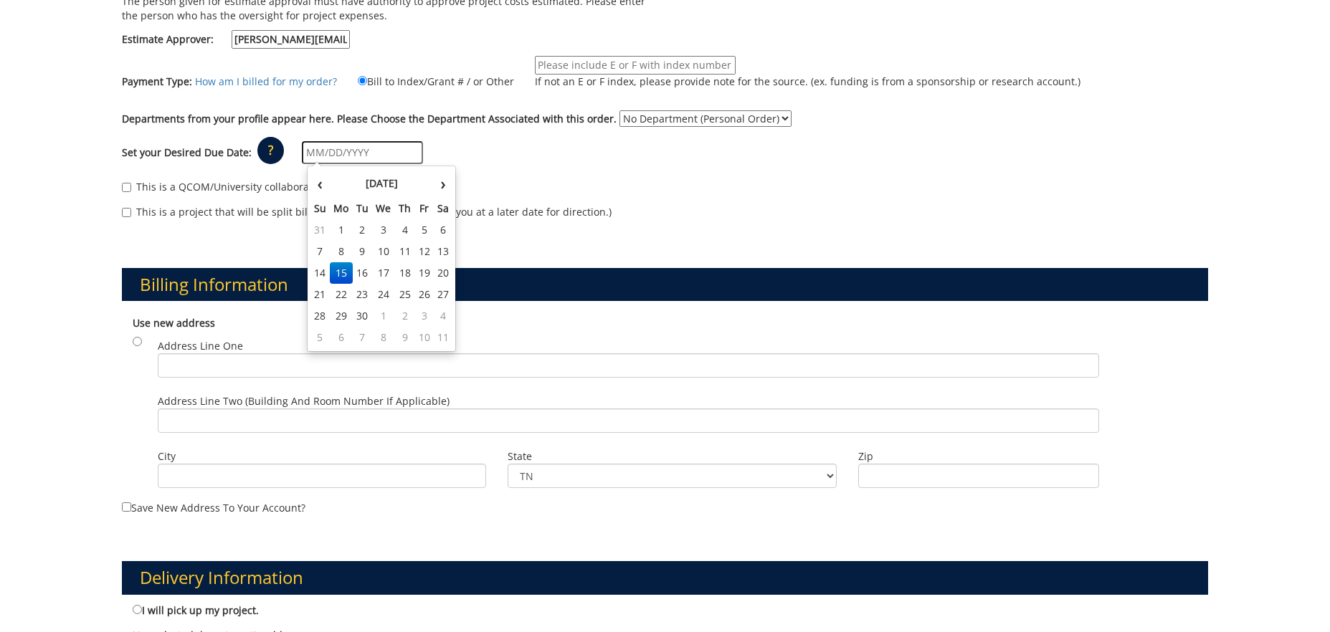
click at [397, 150] on input "text" at bounding box center [362, 152] width 121 height 23
click at [391, 295] on td "24" at bounding box center [383, 295] width 23 height 22
type input "09/24/2025"
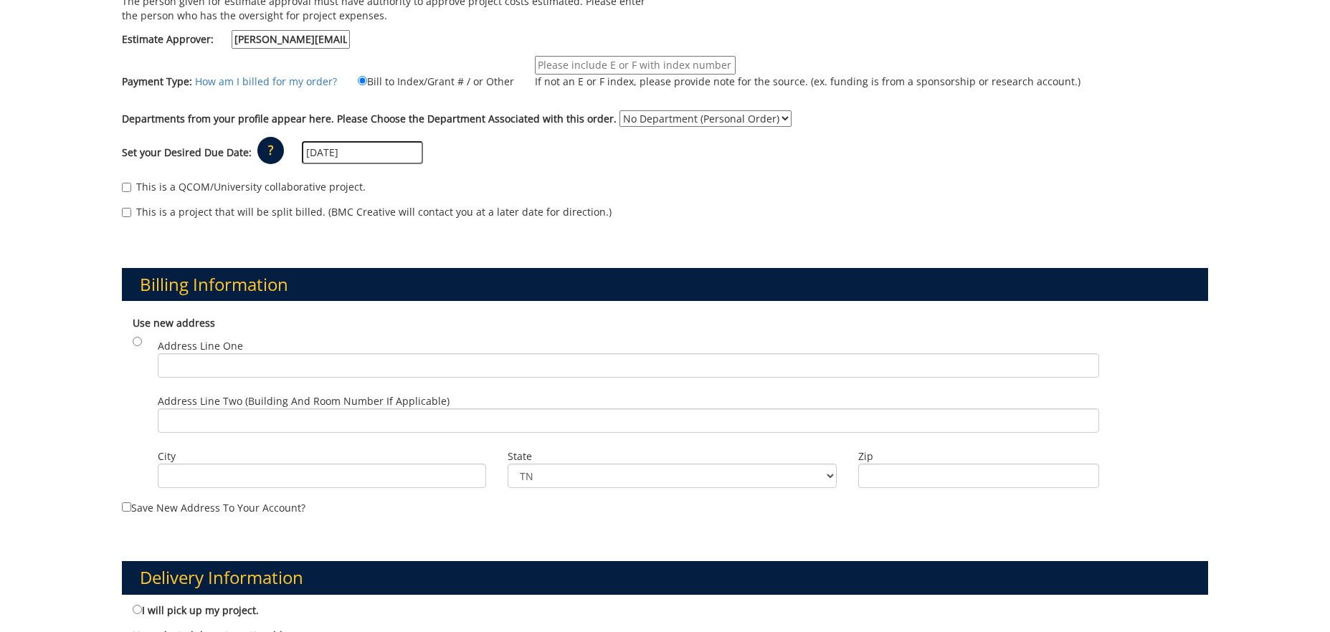
click at [525, 158] on div "Set your Desired Due Date: ? × How long will my project take to finish? : Pleas…" at bounding box center [665, 152] width 1108 height 39
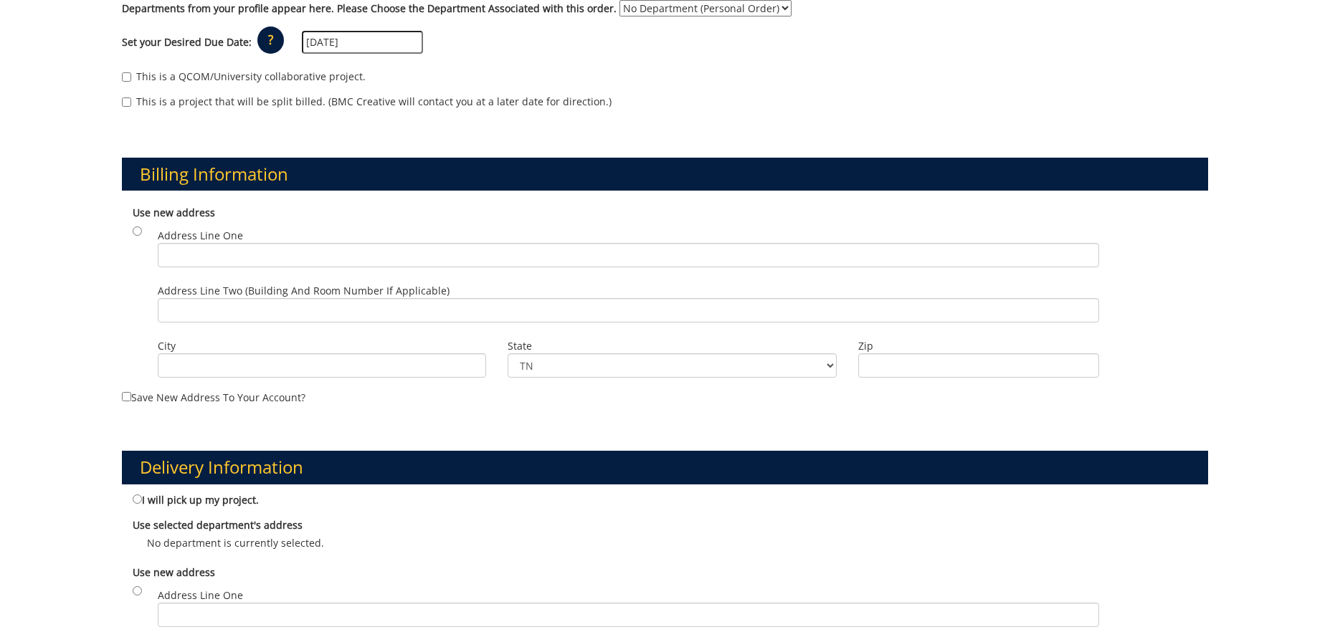
scroll to position [386, 0]
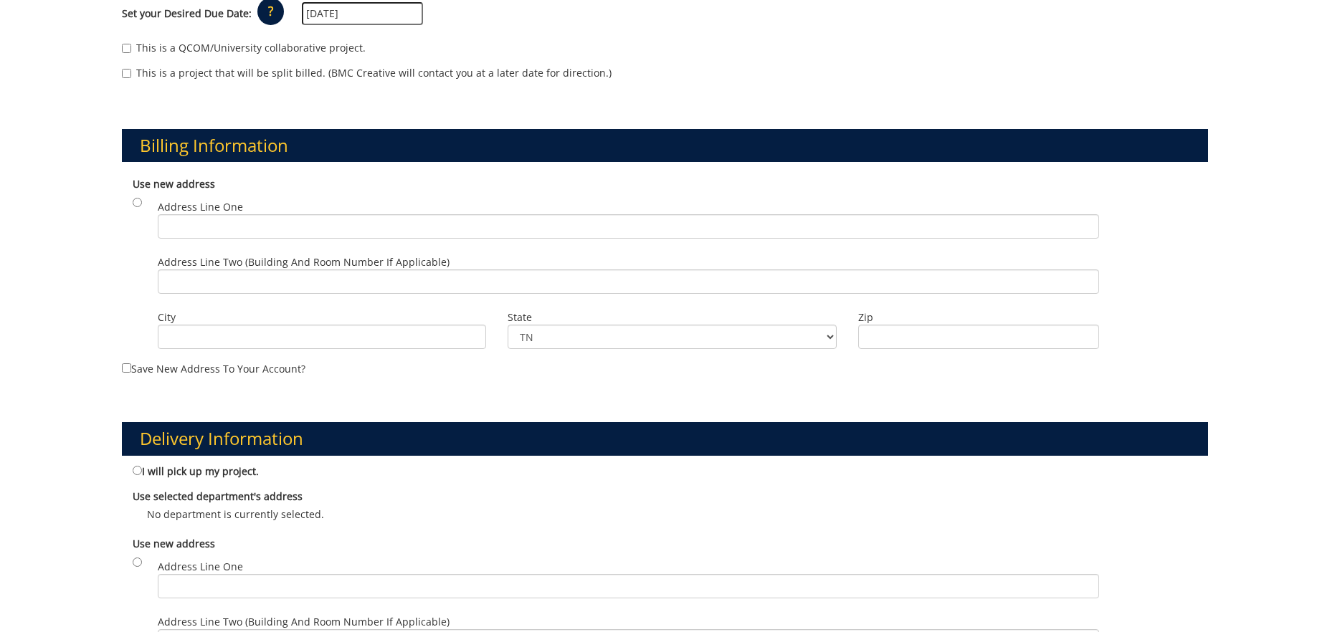
click at [207, 373] on label "Save new address to your account?" at bounding box center [665, 272] width 1087 height 207
click at [131, 373] on input "Save new address to your account?" at bounding box center [126, 367] width 9 height 9
click at [208, 373] on label "Save new address to your account?" at bounding box center [665, 272] width 1087 height 207
click at [131, 373] on input "Save new address to your account?" at bounding box center [126, 367] width 9 height 9
click at [356, 374] on label "Save new address to your account?" at bounding box center [665, 272] width 1087 height 207
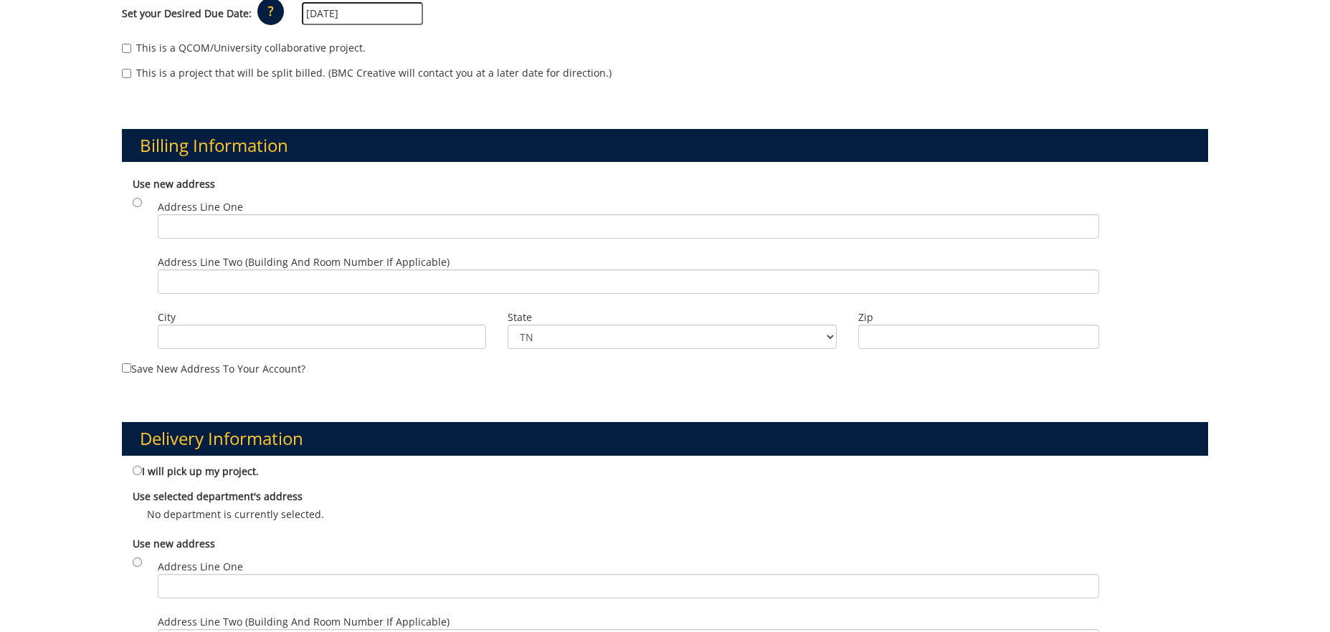
click at [131, 373] on input "Save new address to your account?" at bounding box center [126, 367] width 9 height 9
click at [291, 367] on label "Save new address to your account?" at bounding box center [665, 272] width 1087 height 207
click at [131, 367] on input "Save new address to your account?" at bounding box center [126, 367] width 9 height 9
checkbox input "false"
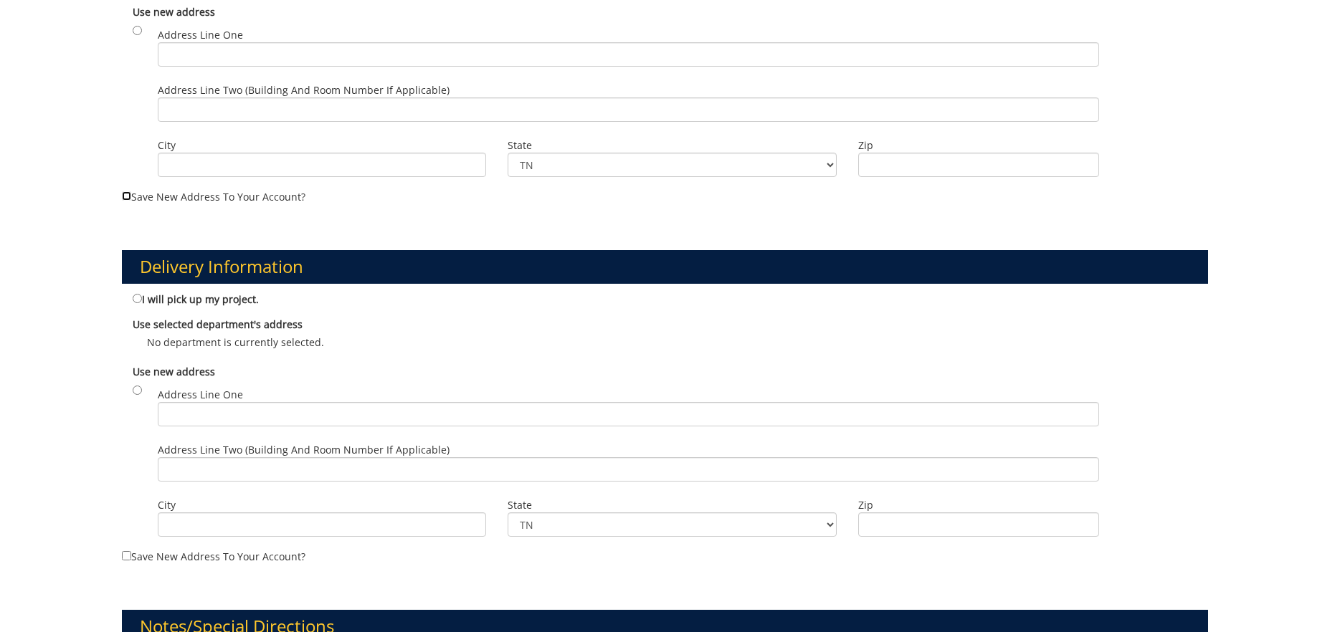
scroll to position [637, 0]
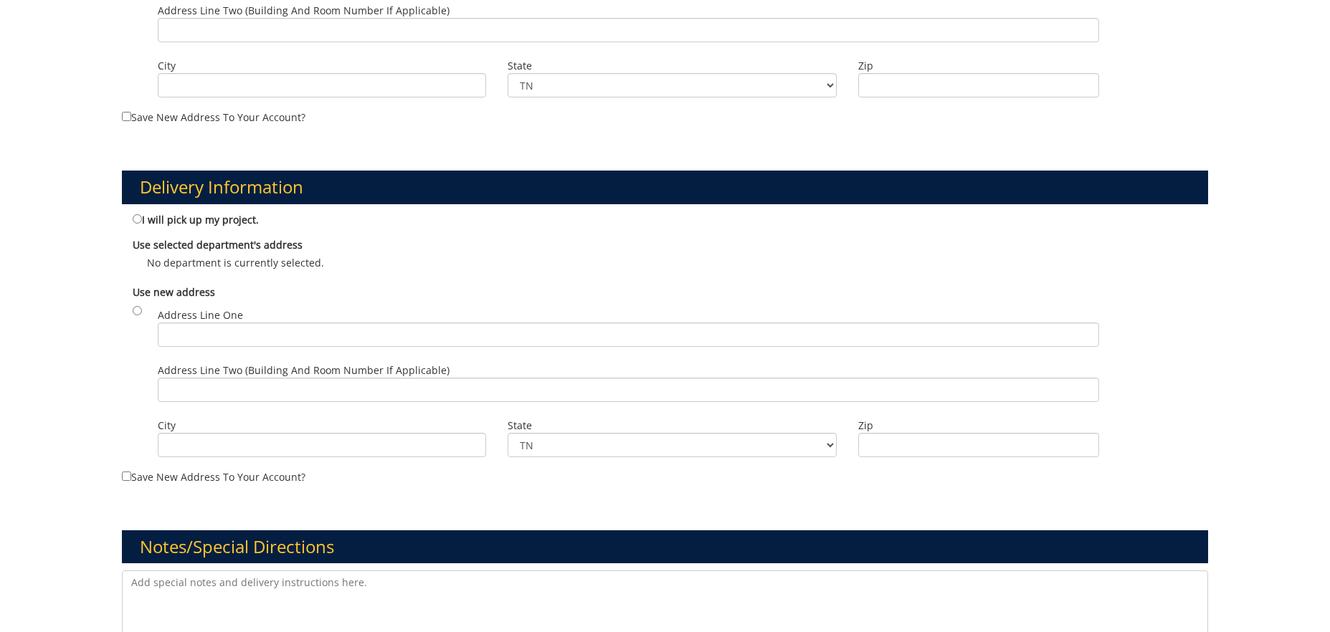
click at [242, 219] on label "I will pick up my project." at bounding box center [196, 219] width 126 height 16
click at [142, 219] on input "I will pick up my project." at bounding box center [137, 218] width 9 height 9
radio input "true"
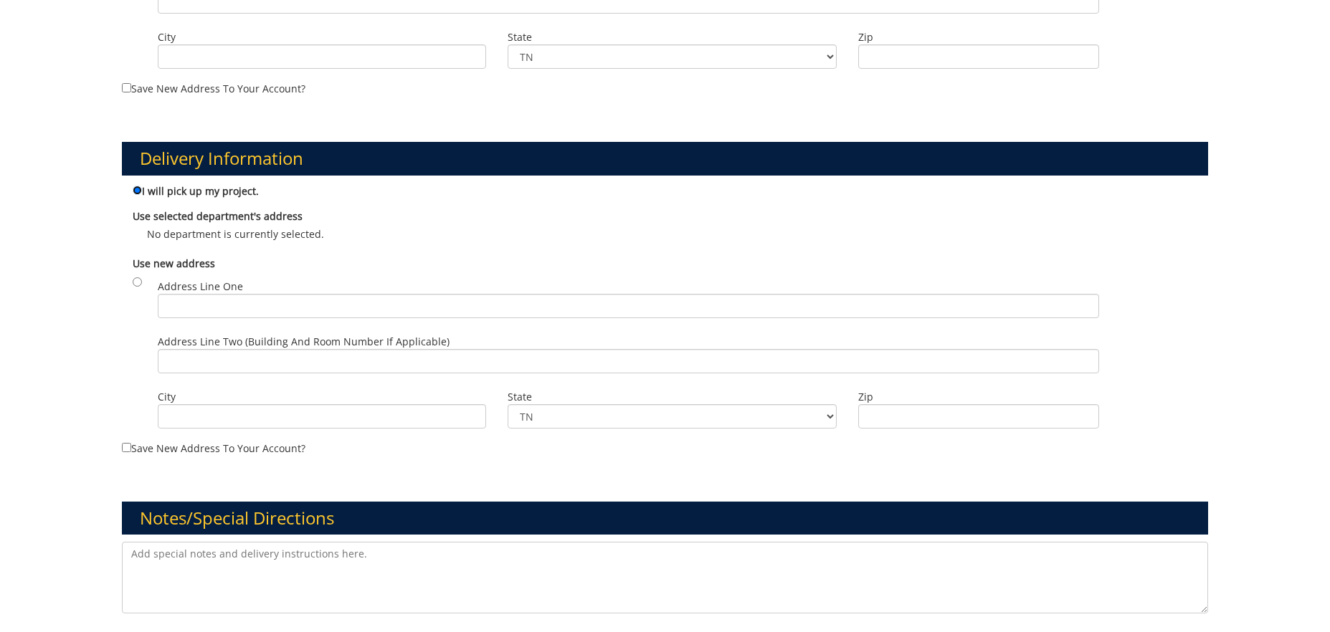
scroll to position [727, 0]
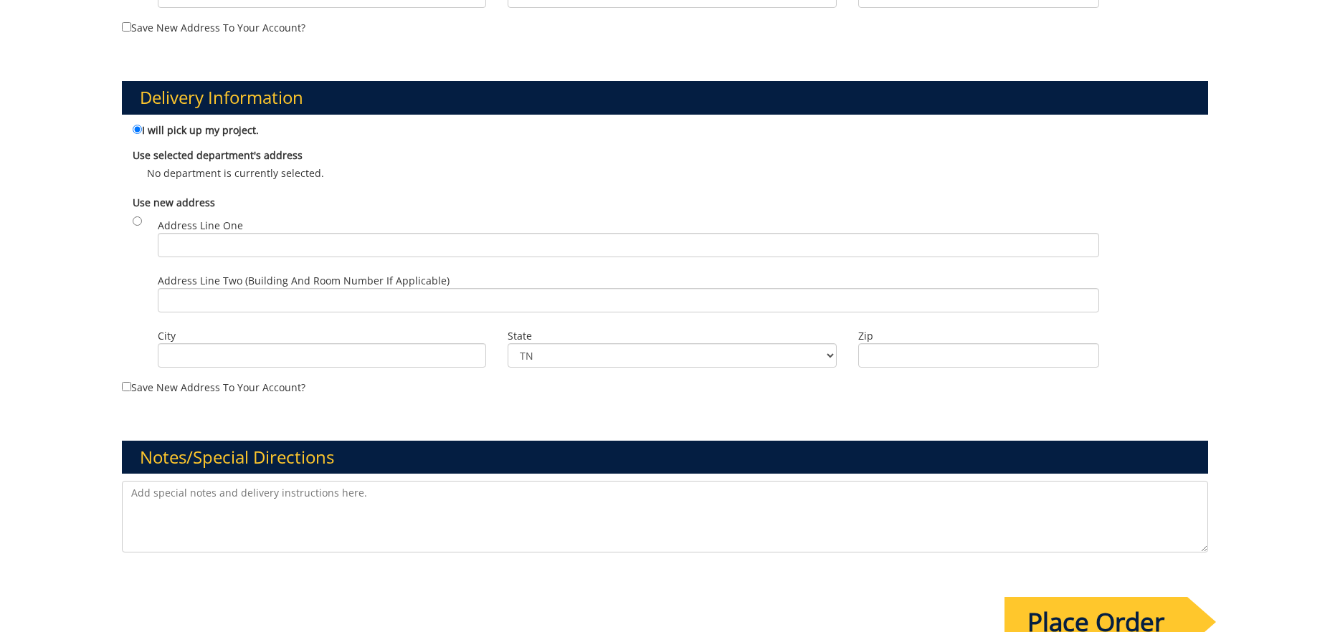
click at [253, 507] on textarea at bounding box center [665, 517] width 1087 height 72
click at [383, 488] on textarea at bounding box center [665, 517] width 1087 height 72
paste textarea "STUDIO RULES"
click at [214, 484] on textarea "STUDIO RULES" at bounding box center [665, 517] width 1087 height 72
click at [212, 495] on textarea "STUDIO RULES" at bounding box center [665, 517] width 1087 height 72
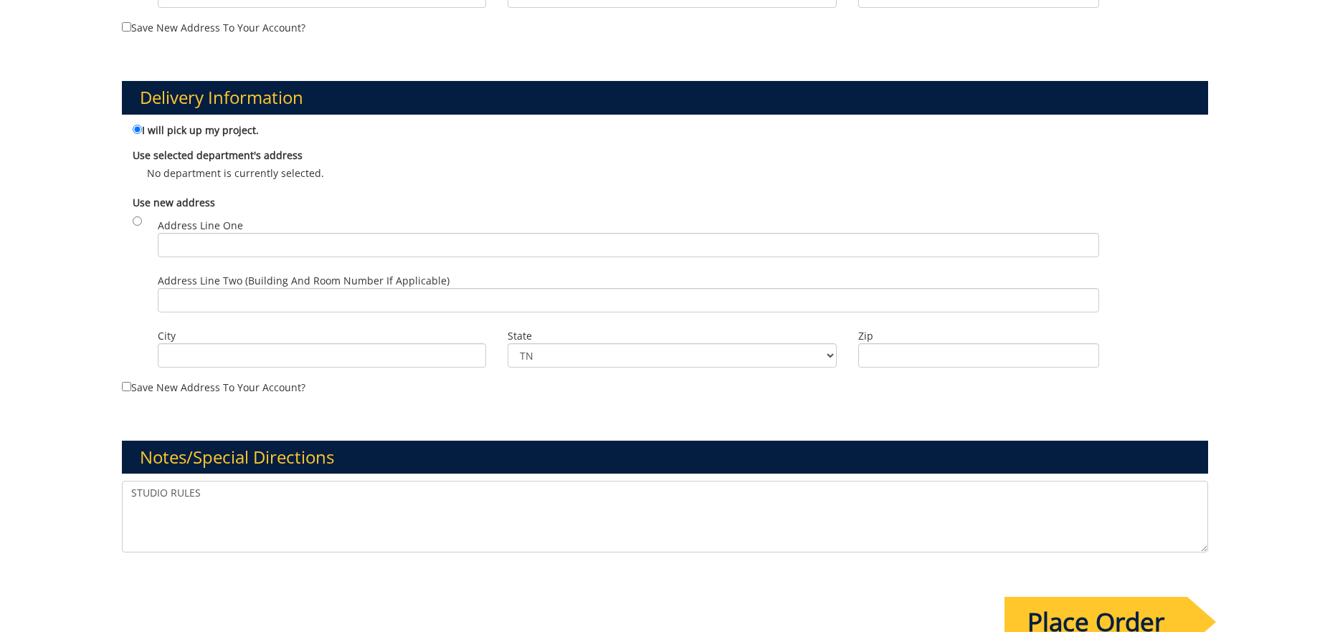
click at [212, 495] on textarea "STUDIO RULES" at bounding box center [665, 517] width 1087 height 72
paste textarea "Will pay via Credit card - do not charge to [PERSON_NAME][GEOGRAPHIC_DATA]"
type textarea "Will pay via Credit card - do not charge to [PERSON_NAME][GEOGRAPHIC_DATA]"
click at [234, 596] on div "Payment Information The person given for estimate approval must have authority …" at bounding box center [665, 73] width 1108 height 1269
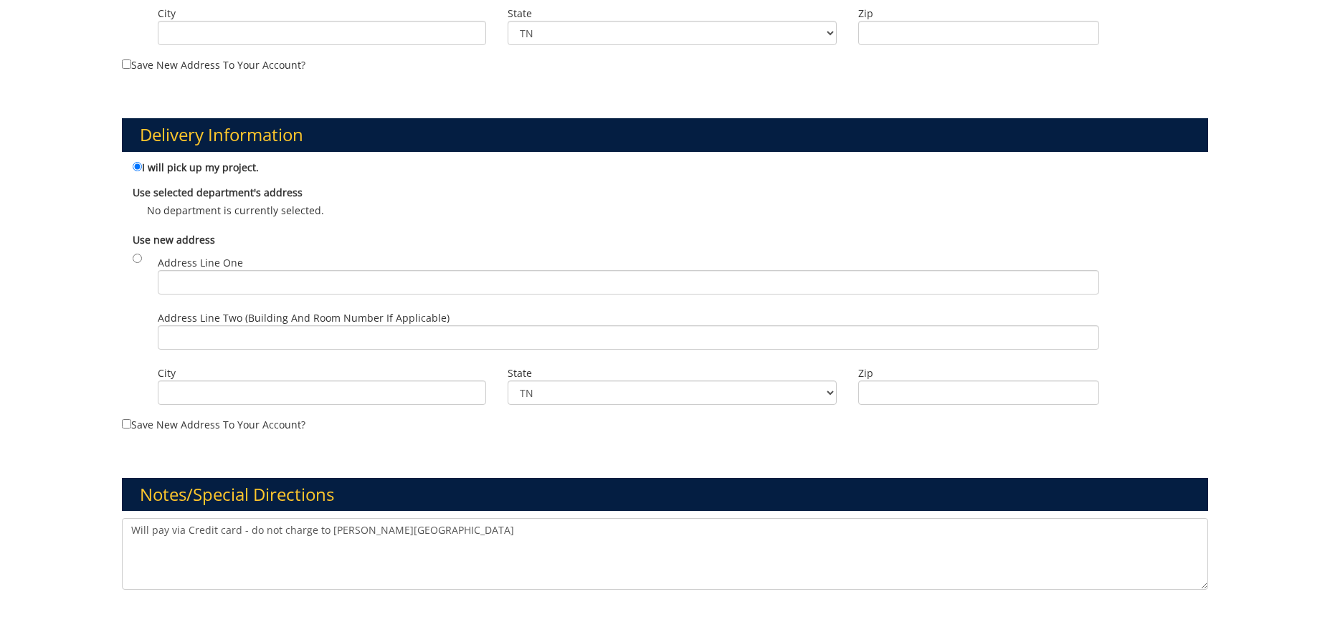
scroll to position [928, 0]
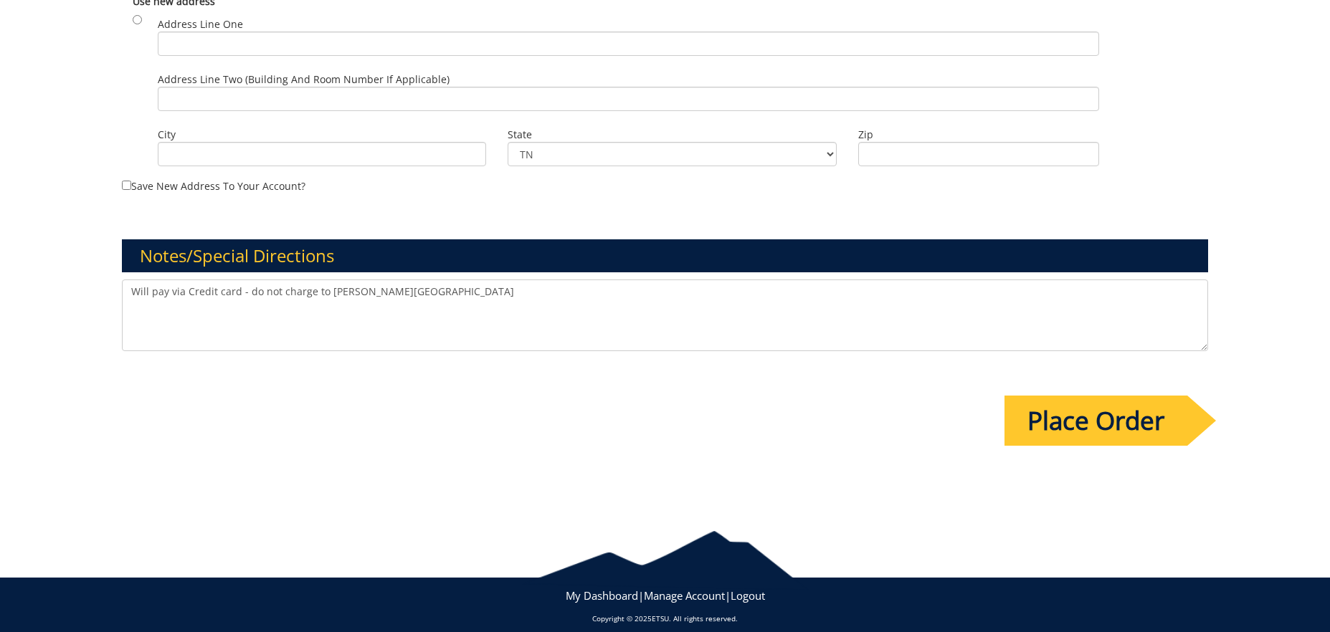
click at [1153, 429] on input "Place Order" at bounding box center [1095, 421] width 183 height 50
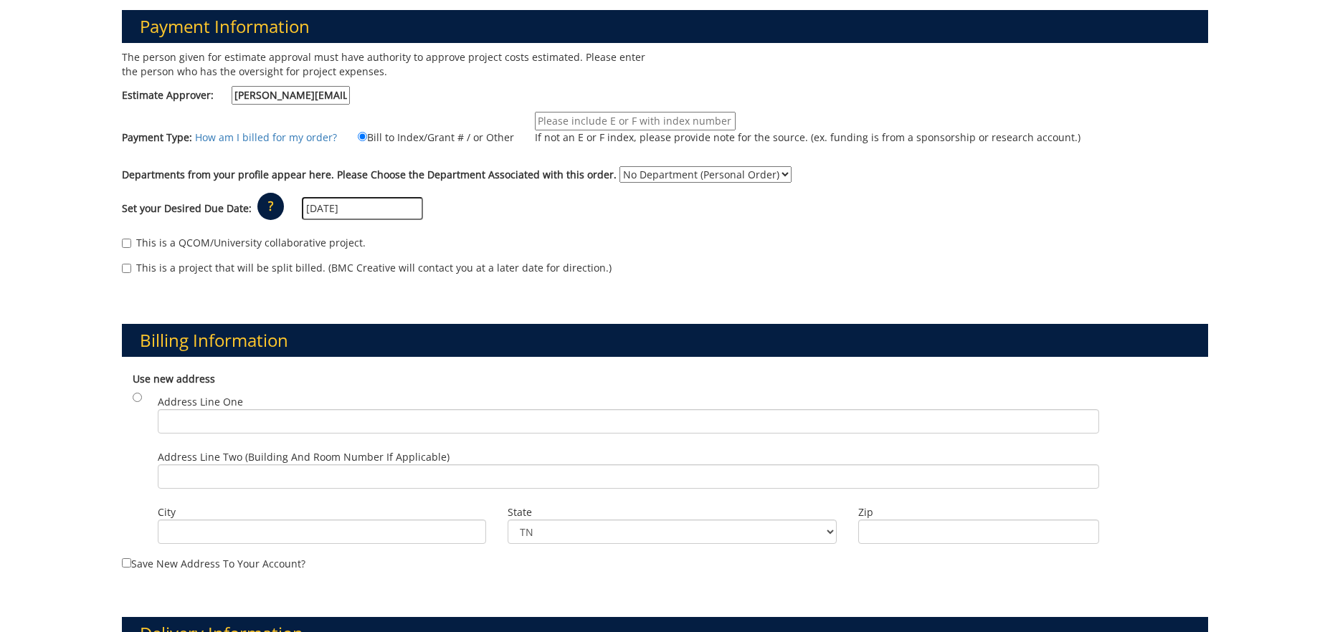
scroll to position [227, 0]
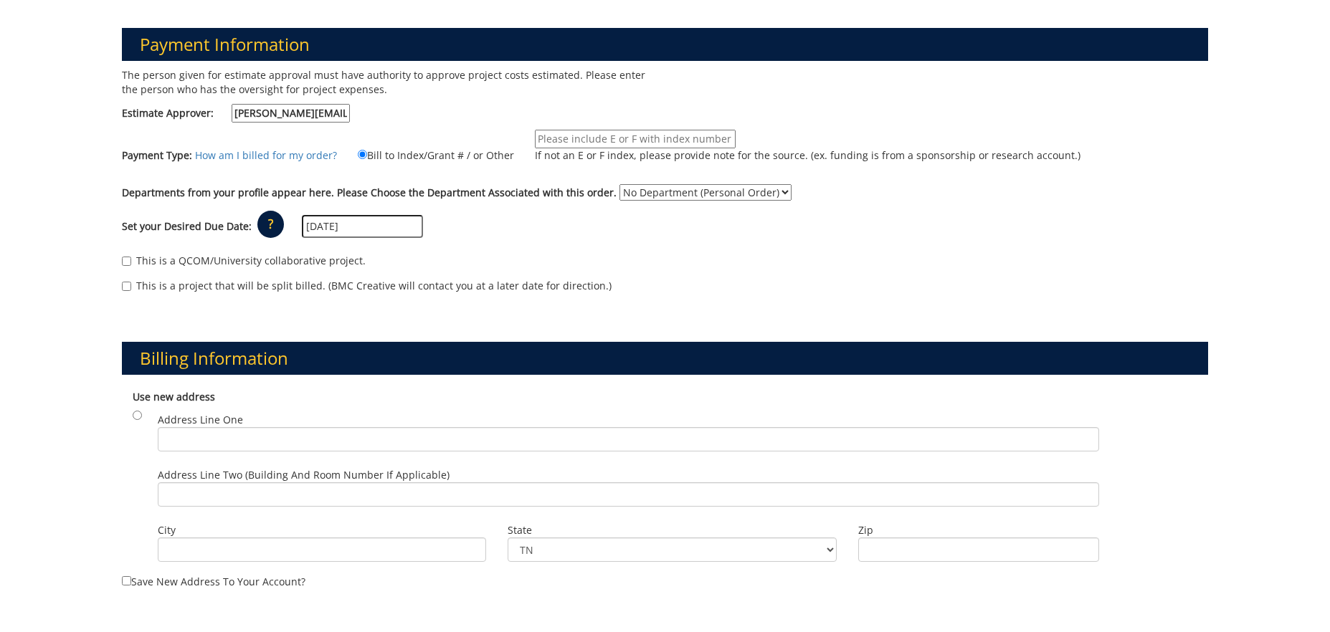
click at [550, 140] on input "If not an E or F index, please provide note for the source. (ex. funding is fro…" at bounding box center [635, 139] width 201 height 19
click at [1057, 286] on div "This is a project that will be split billed. (BMC Creative will contact you at …" at bounding box center [665, 290] width 1087 height 22
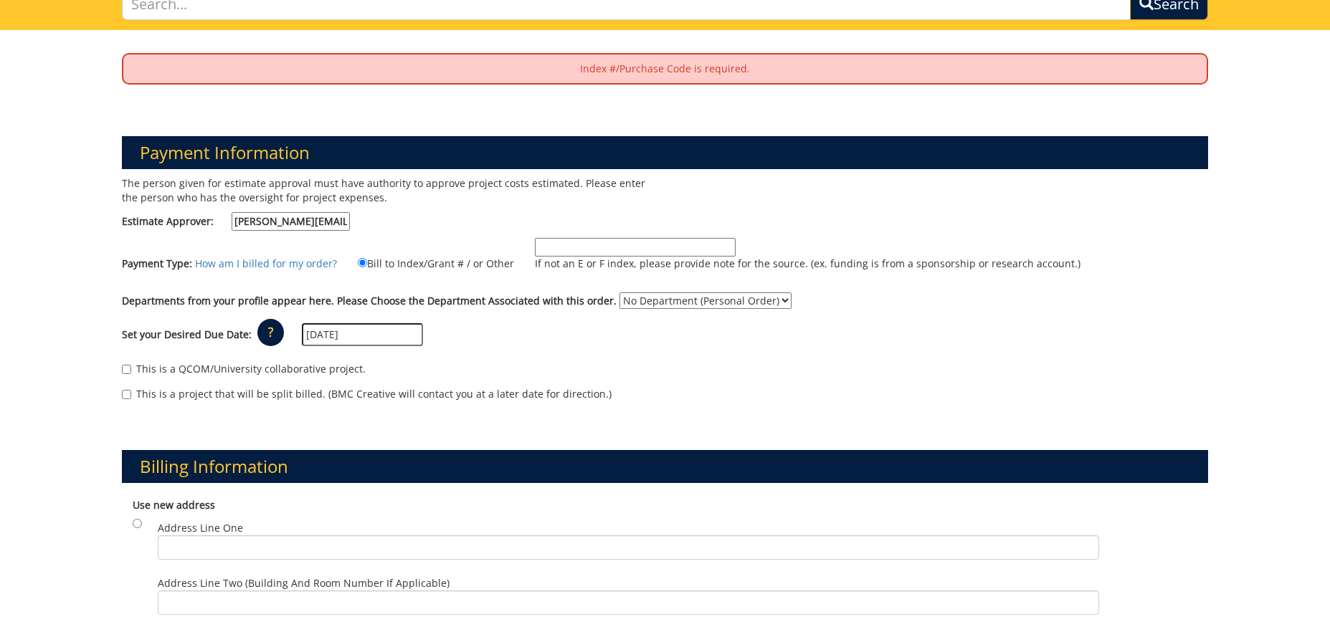
scroll to position [0, 0]
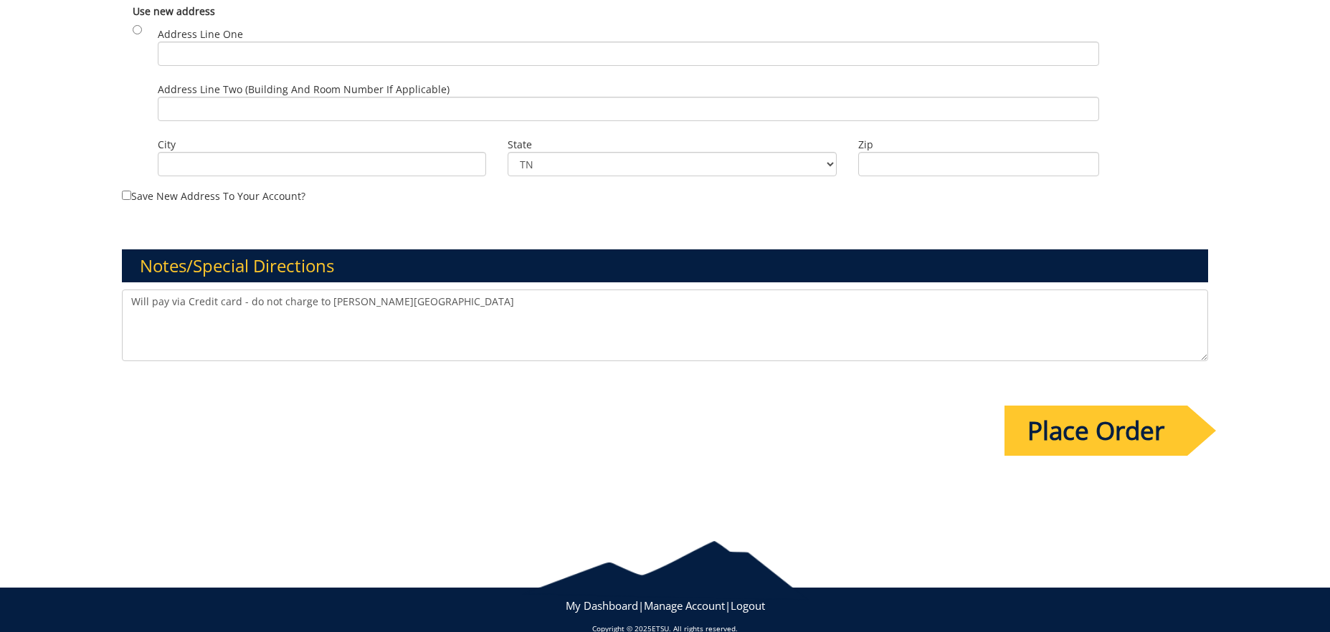
scroll to position [913, 0]
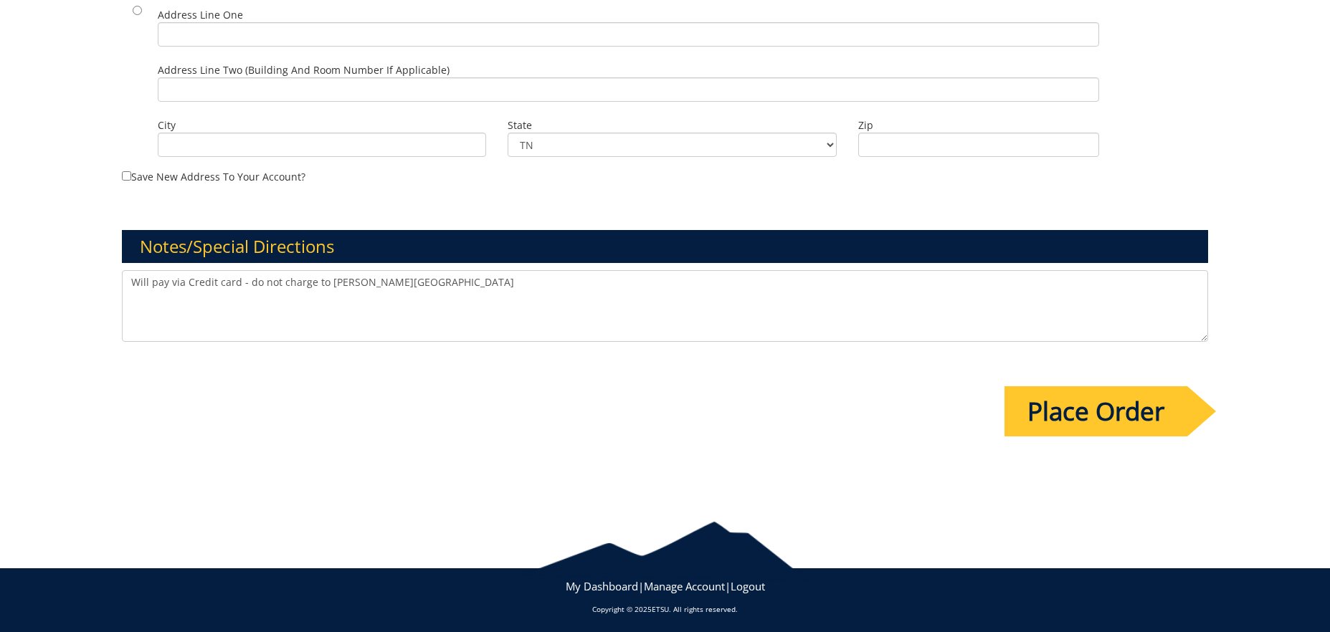
click at [1143, 408] on input "Place Order" at bounding box center [1095, 411] width 183 height 50
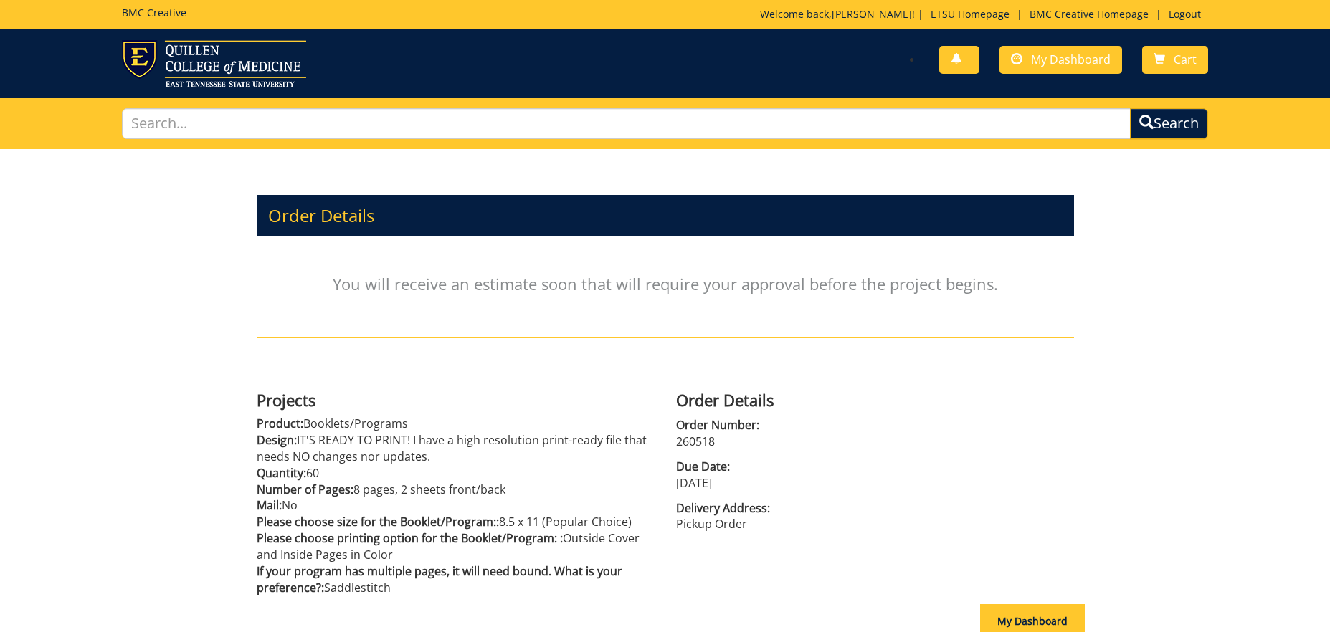
scroll to position [143, 0]
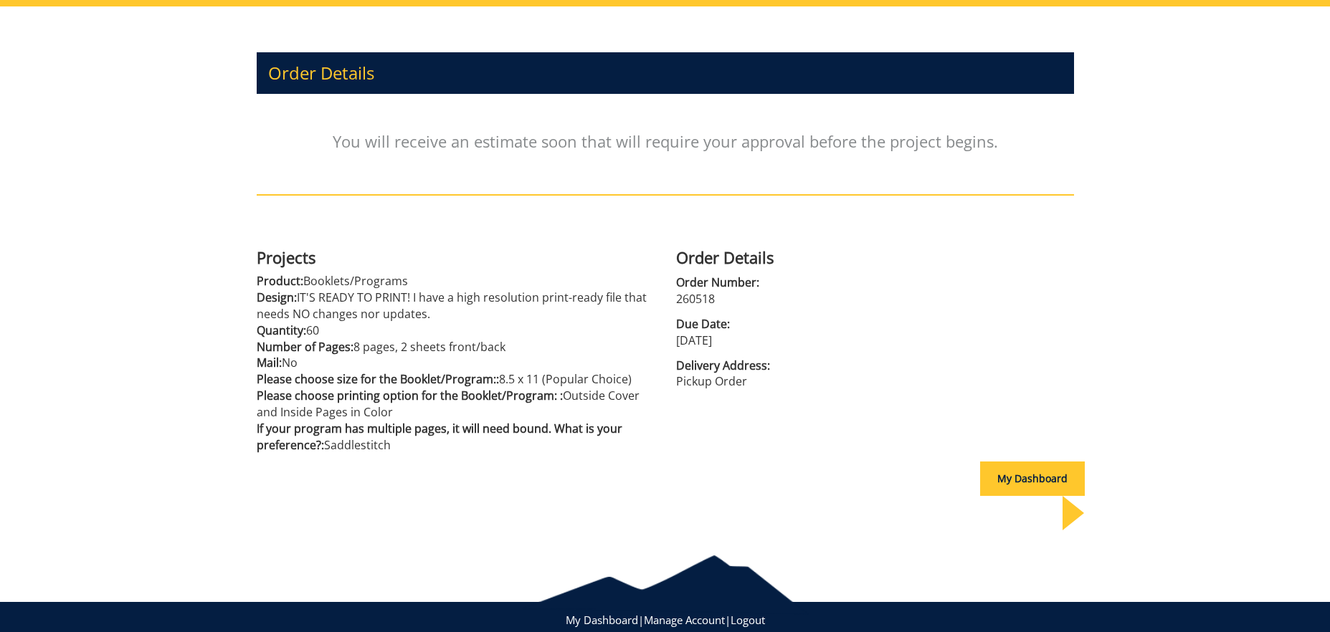
click at [703, 300] on p "260518" at bounding box center [875, 299] width 398 height 16
copy p "260518"
